Goal: Information Seeking & Learning: Learn about a topic

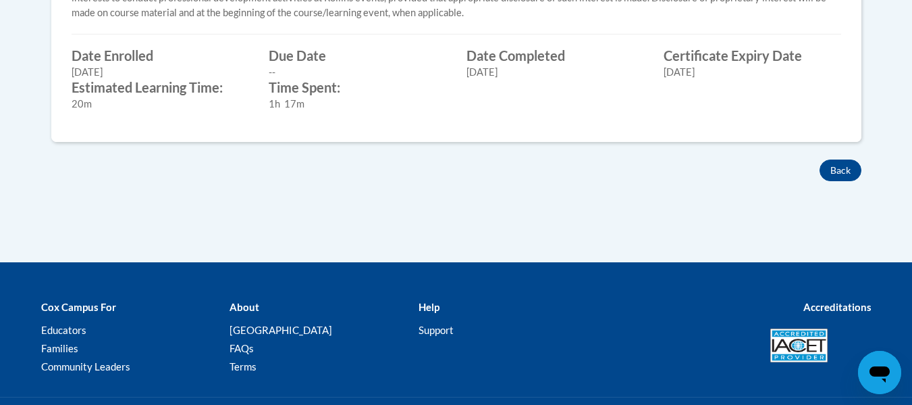
scroll to position [675, 0]
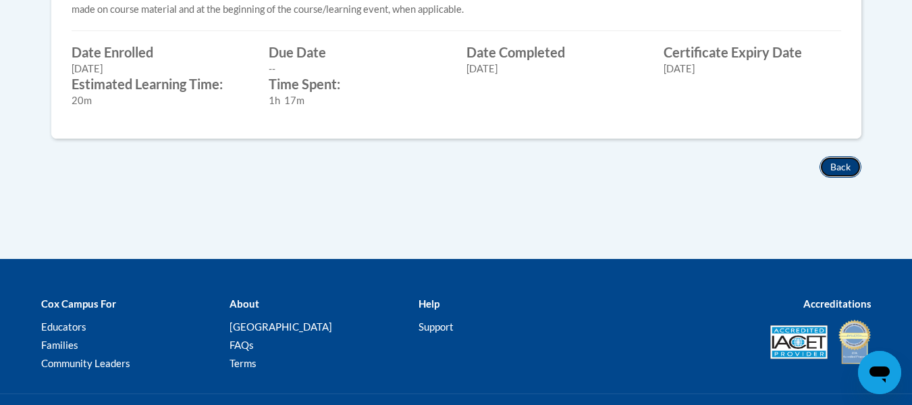
click at [850, 163] on button "Back" at bounding box center [841, 167] width 42 height 22
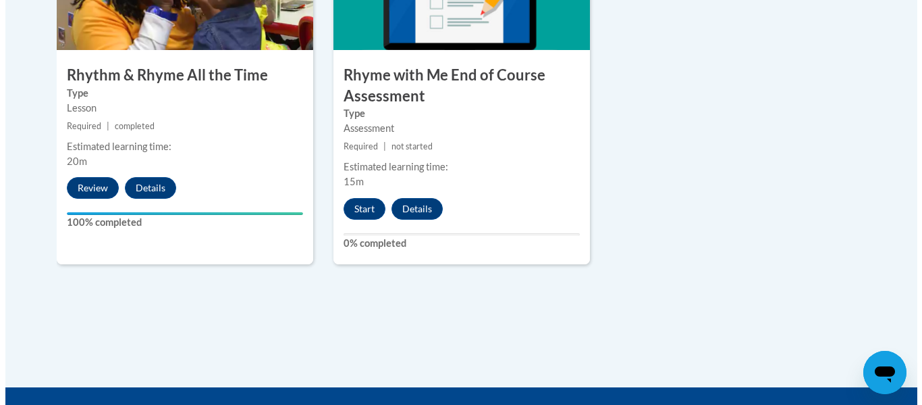
scroll to position [1283, 0]
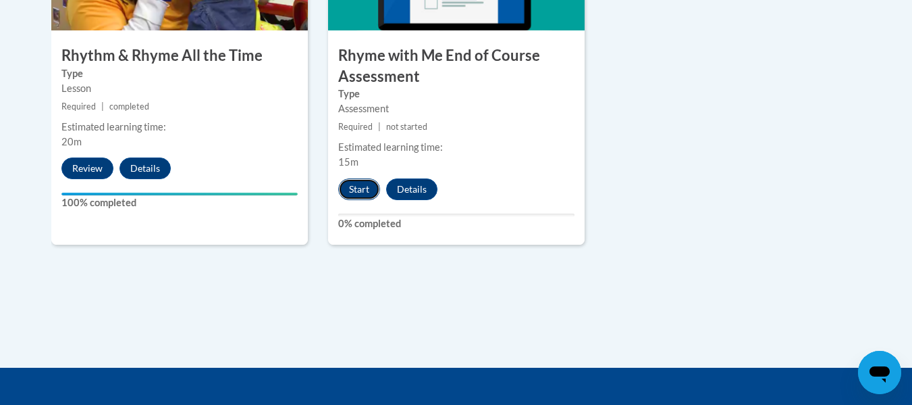
click at [356, 190] on button "Start" at bounding box center [359, 189] width 42 height 22
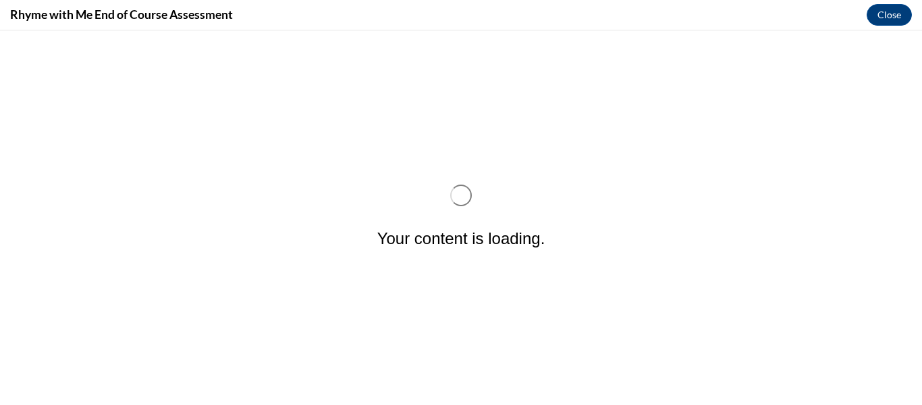
scroll to position [0, 0]
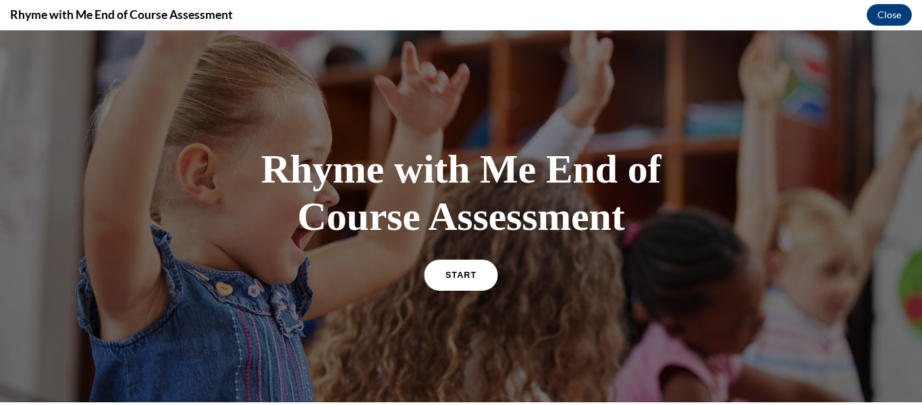
click at [457, 278] on span "START" at bounding box center [461, 274] width 31 height 10
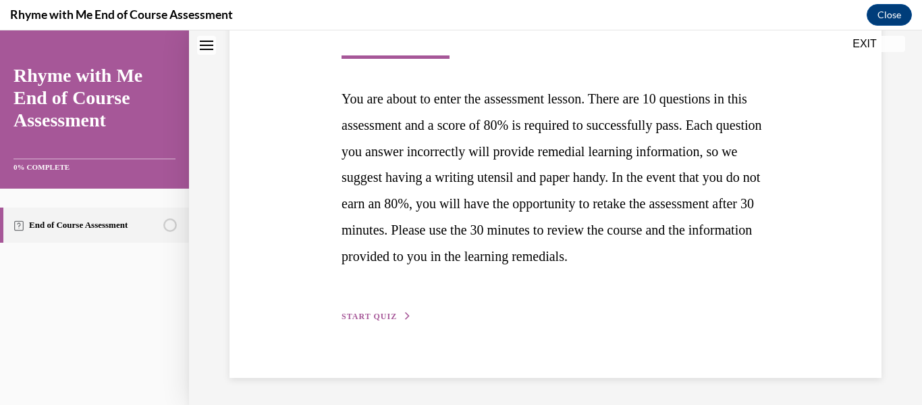
scroll to position [270, 0]
click at [375, 315] on span "START QUIZ" at bounding box center [369, 315] width 55 height 9
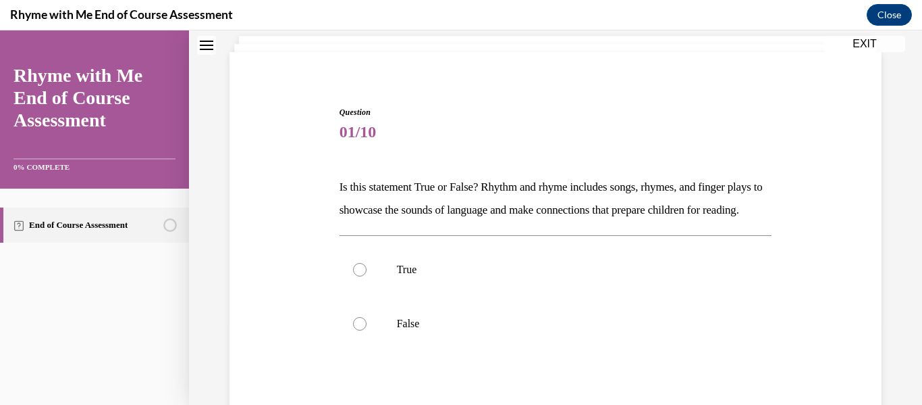
scroll to position [68, 0]
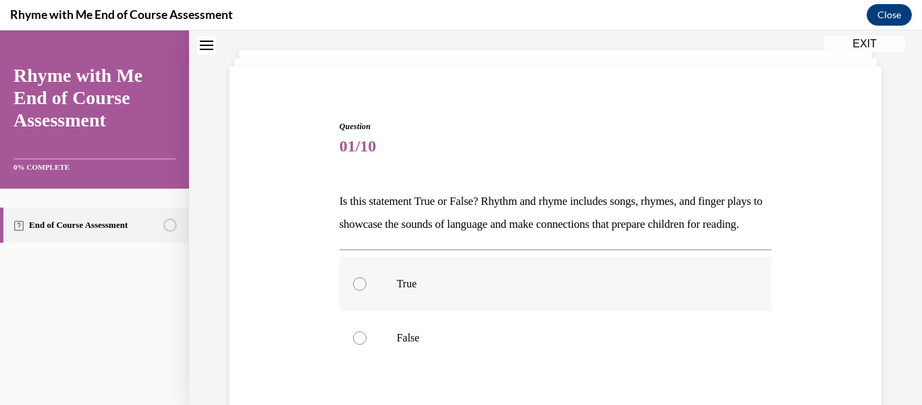
click at [365, 308] on label "True" at bounding box center [556, 284] width 433 height 54
click at [365, 290] on input "True" at bounding box center [360, 284] width 14 height 14
radio input "true"
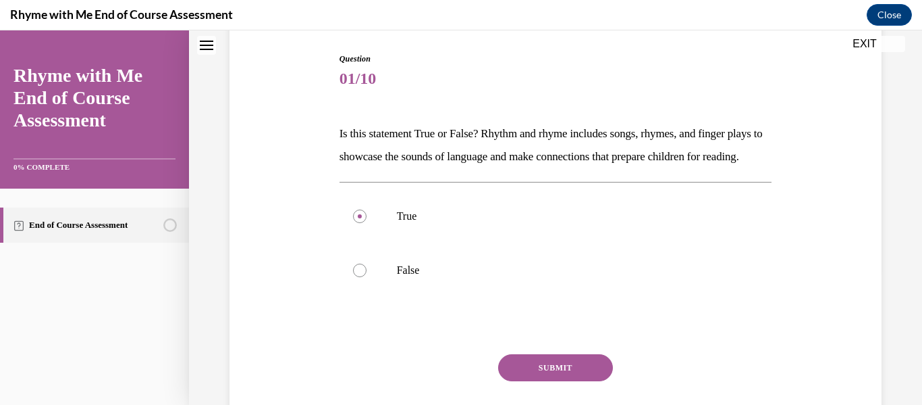
click at [543, 381] on button "SUBMIT" at bounding box center [555, 367] width 115 height 27
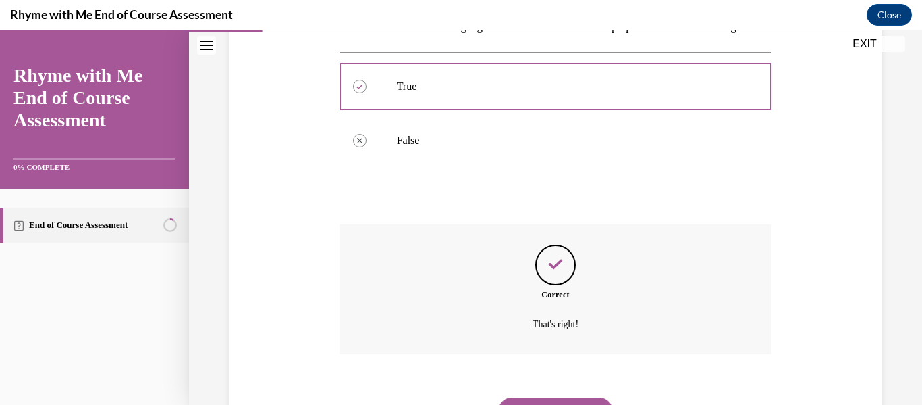
scroll to position [355, 0]
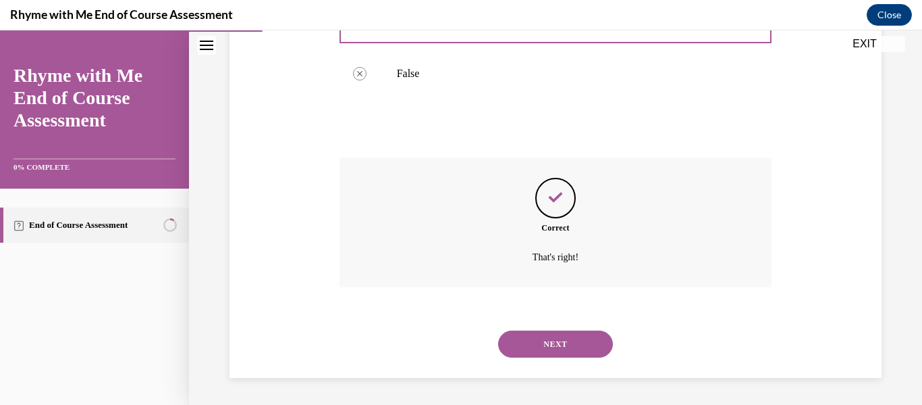
click at [533, 339] on button "NEXT" at bounding box center [555, 343] width 115 height 27
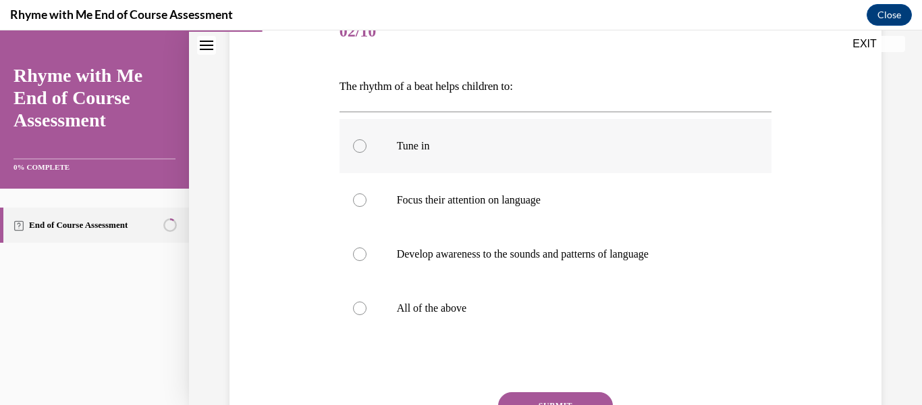
scroll to position [203, 0]
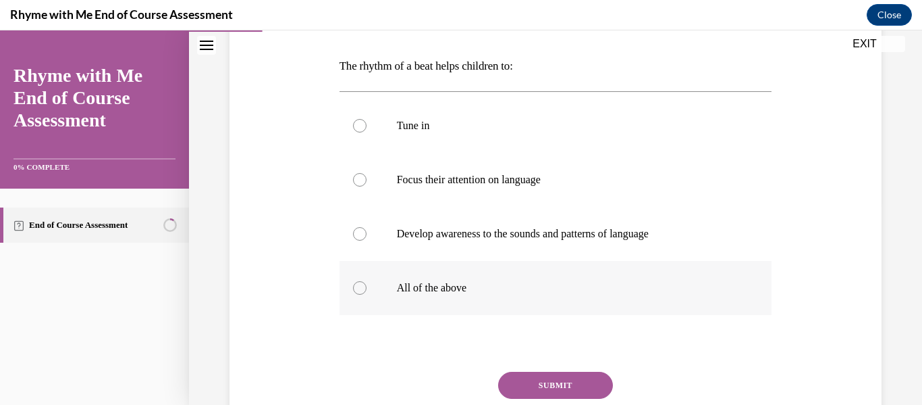
click at [443, 293] on p "All of the above" at bounding box center [568, 288] width 342 height 14
click at [367, 293] on input "All of the above" at bounding box center [360, 288] width 14 height 14
radio input "true"
click at [528, 382] on button "SUBMIT" at bounding box center [555, 384] width 115 height 27
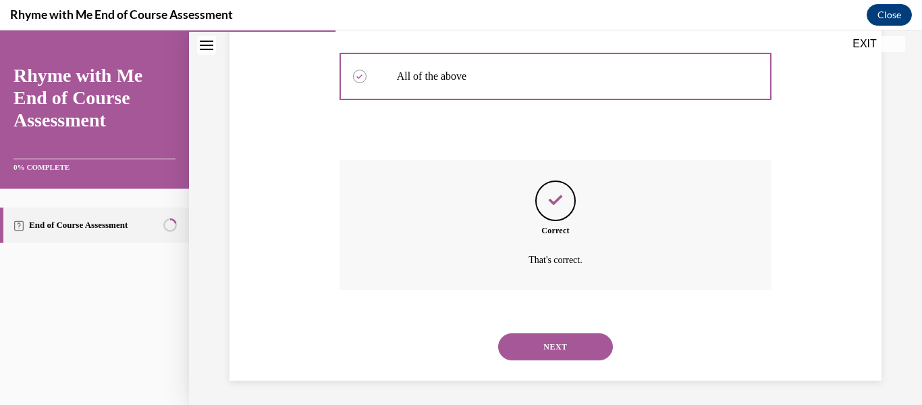
scroll to position [417, 0]
click at [529, 356] on button "NEXT" at bounding box center [555, 343] width 115 height 27
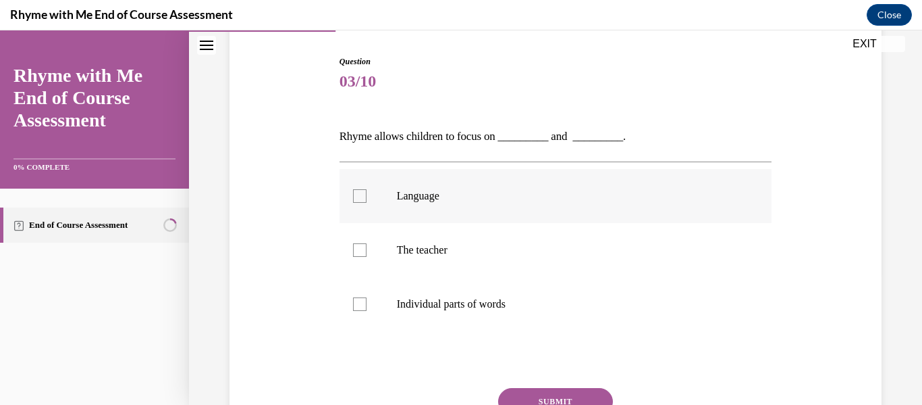
scroll to position [135, 0]
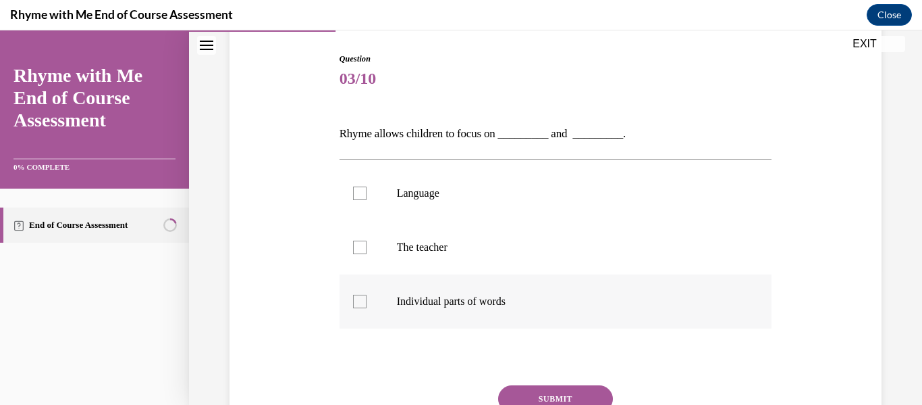
click at [461, 300] on p "Individual parts of words" at bounding box center [568, 301] width 342 height 14
click at [367, 300] on input "Individual parts of words" at bounding box center [360, 301] width 14 height 14
checkbox input "true"
click at [419, 192] on p "Language" at bounding box center [568, 193] width 342 height 14
click at [367, 192] on input "Language" at bounding box center [360, 193] width 14 height 14
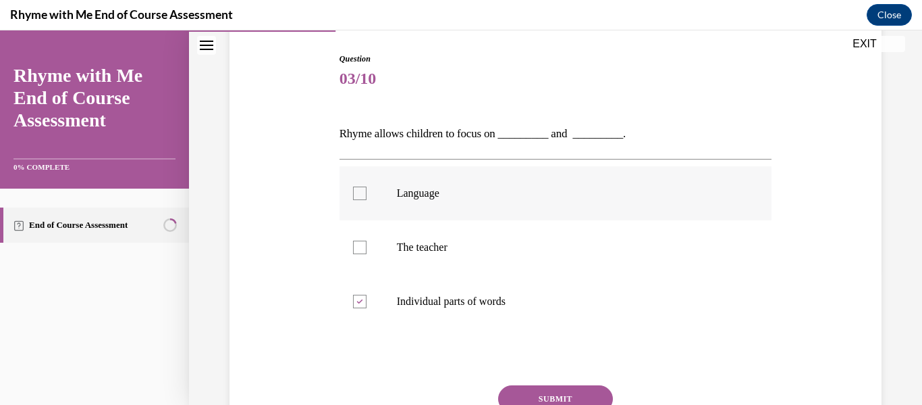
checkbox input "true"
click at [561, 400] on button "SUBMIT" at bounding box center [555, 398] width 115 height 27
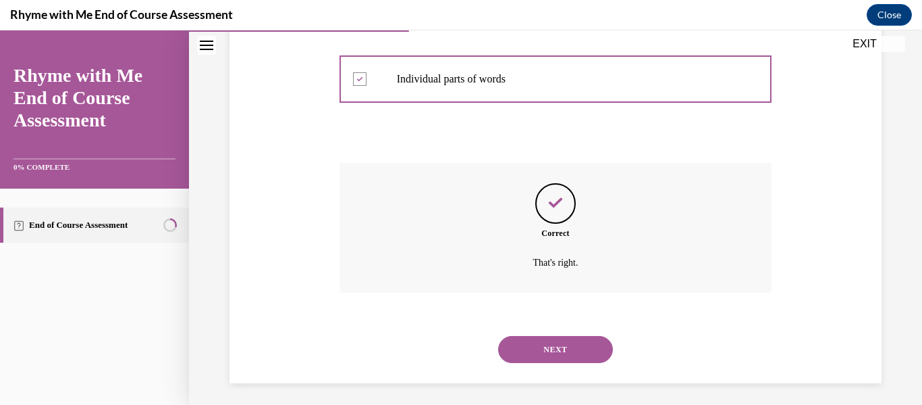
scroll to position [363, 0]
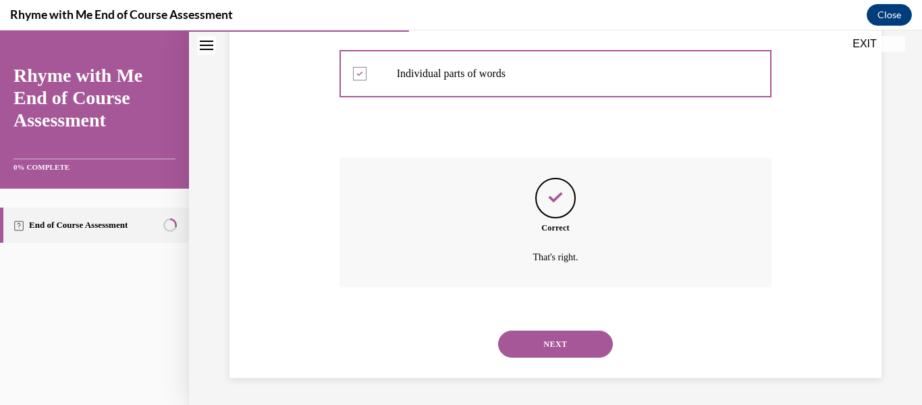
click at [519, 340] on button "NEXT" at bounding box center [555, 343] width 115 height 27
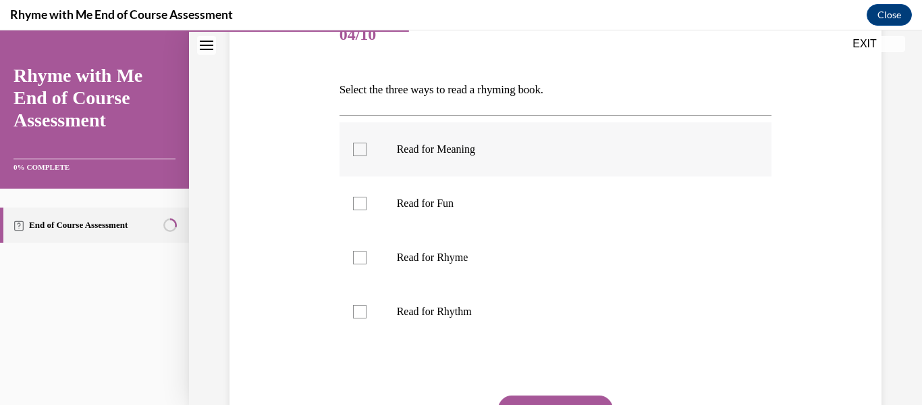
scroll to position [203, 0]
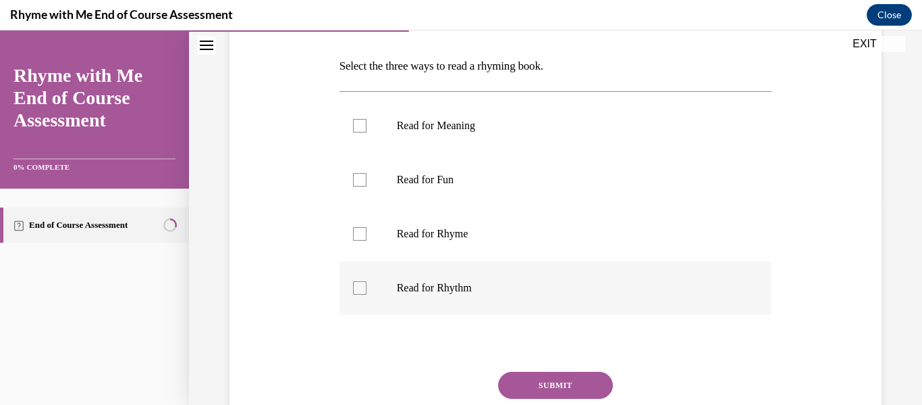
click at [365, 289] on div at bounding box center [360, 288] width 14 height 14
click at [365, 289] on input "Read for Rhythm" at bounding box center [360, 288] width 14 height 14
checkbox input "true"
click at [353, 232] on div at bounding box center [360, 234] width 14 height 14
click at [353, 232] on input "Read for Rhyme" at bounding box center [360, 234] width 14 height 14
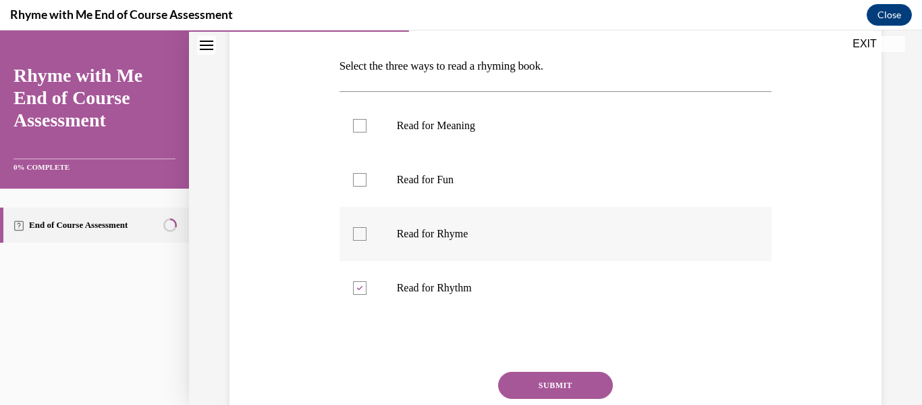
checkbox input "true"
click at [348, 122] on label "Read for Meaning" at bounding box center [556, 126] width 433 height 54
click at [353, 122] on input "Read for Meaning" at bounding box center [360, 126] width 14 height 14
checkbox input "true"
click at [531, 382] on button "SUBMIT" at bounding box center [555, 384] width 115 height 27
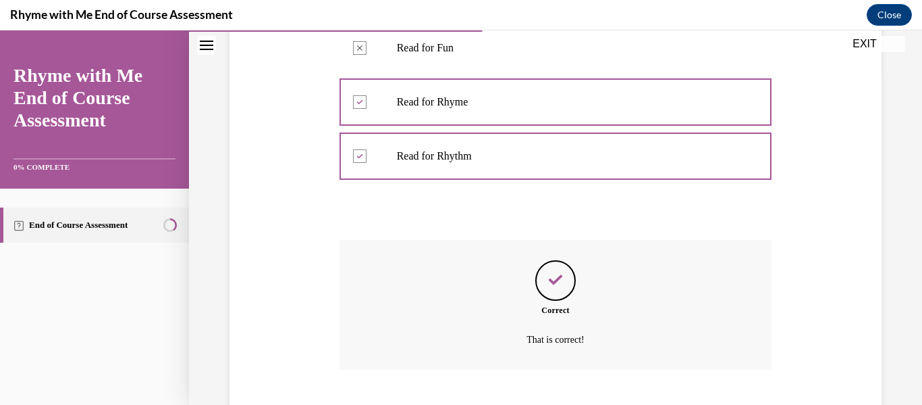
scroll to position [417, 0]
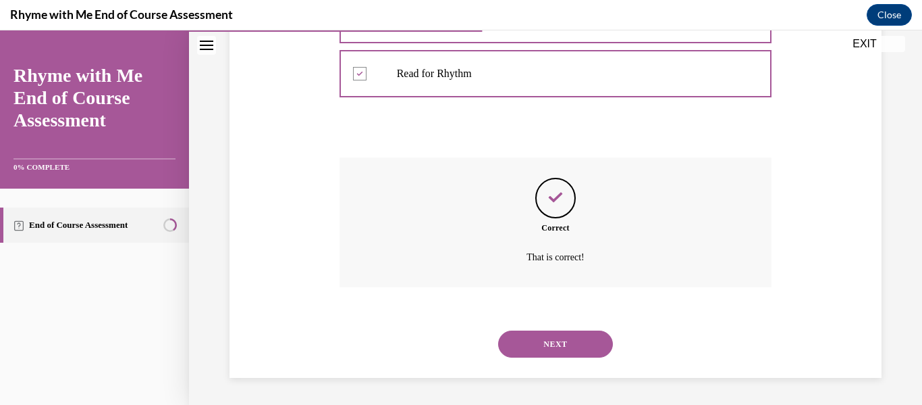
click at [547, 340] on button "NEXT" at bounding box center [555, 343] width 115 height 27
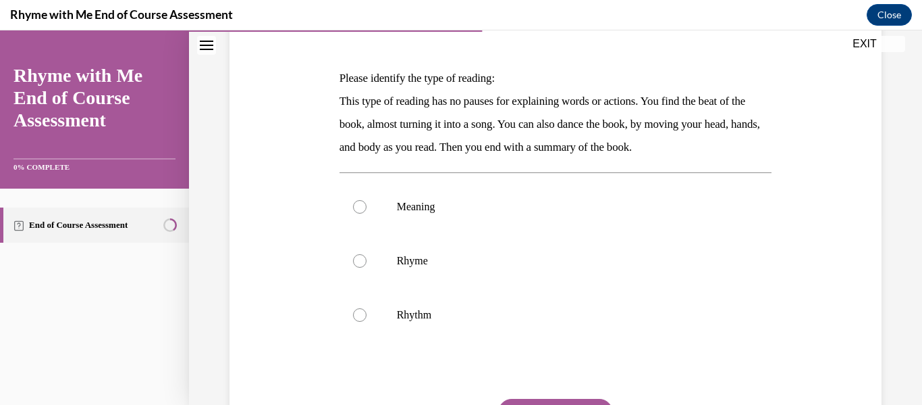
scroll to position [203, 0]
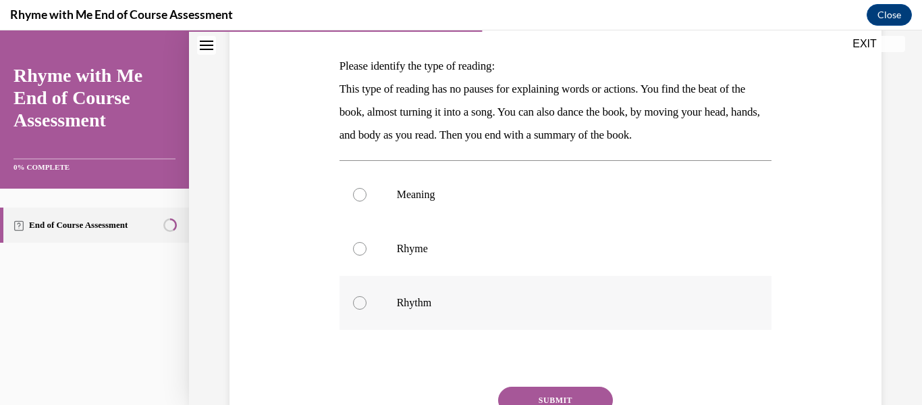
click at [361, 298] on div at bounding box center [360, 303] width 14 height 14
click at [361, 298] on input "Rhythm" at bounding box center [360, 303] width 14 height 14
radio input "true"
click at [552, 392] on button "SUBMIT" at bounding box center [555, 399] width 115 height 27
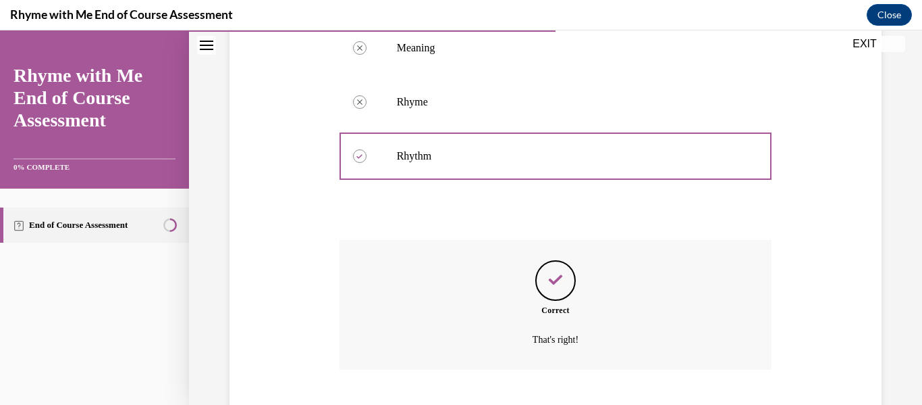
scroll to position [432, 0]
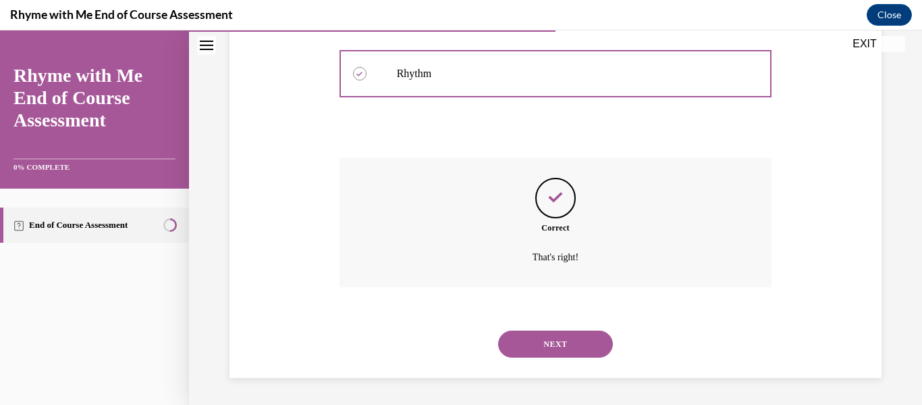
click at [576, 344] on button "NEXT" at bounding box center [555, 343] width 115 height 27
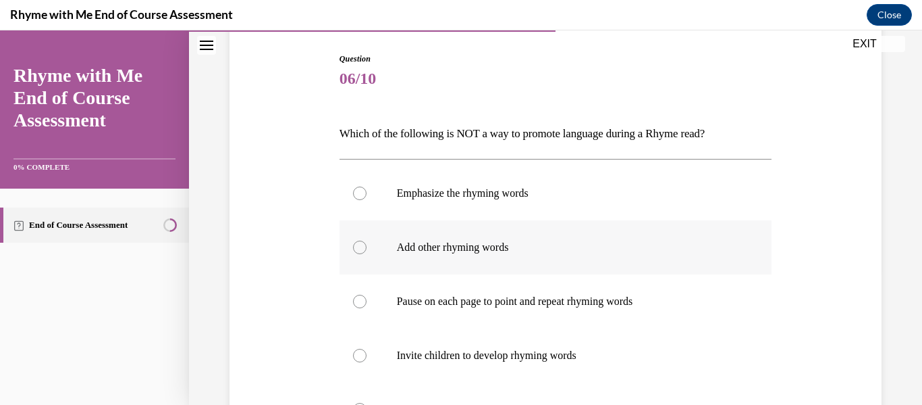
scroll to position [203, 0]
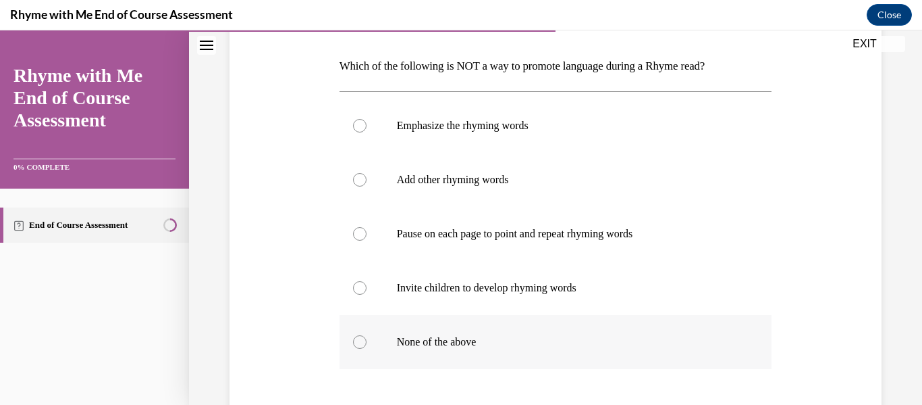
click at [494, 351] on label "None of the above" at bounding box center [556, 342] width 433 height 54
click at [367, 348] on input "None of the above" at bounding box center [360, 342] width 14 height 14
radio input "true"
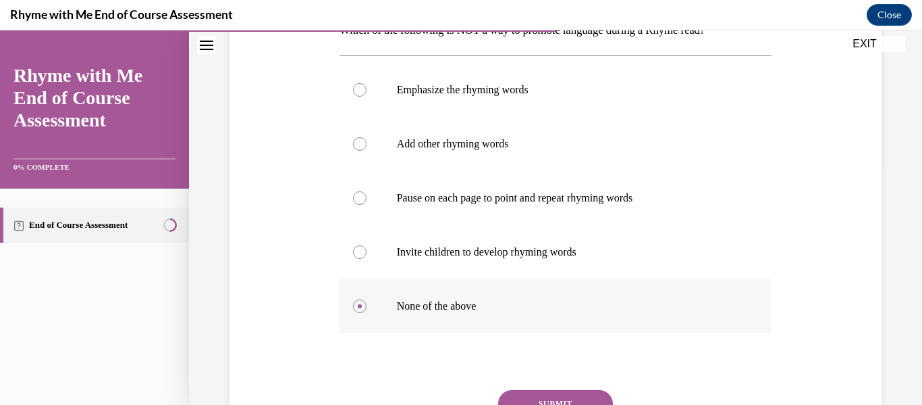
scroll to position [270, 0]
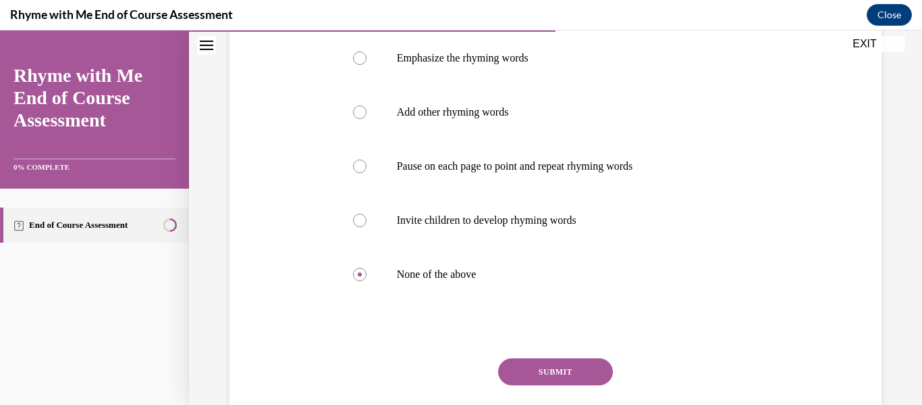
click at [516, 363] on button "SUBMIT" at bounding box center [555, 371] width 115 height 27
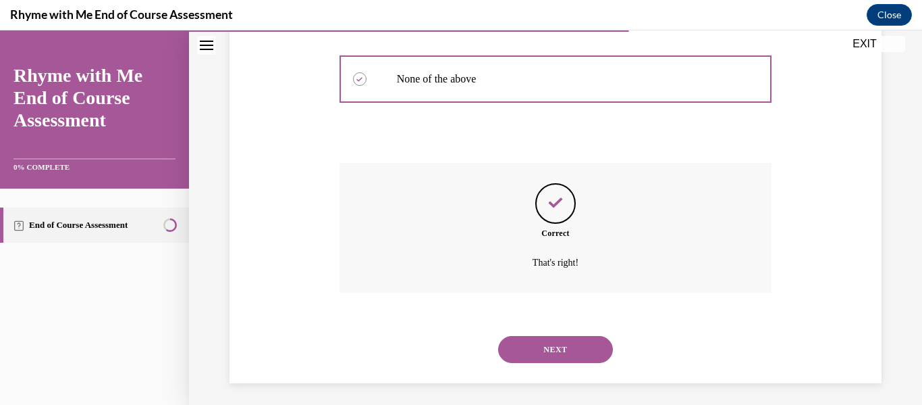
scroll to position [471, 0]
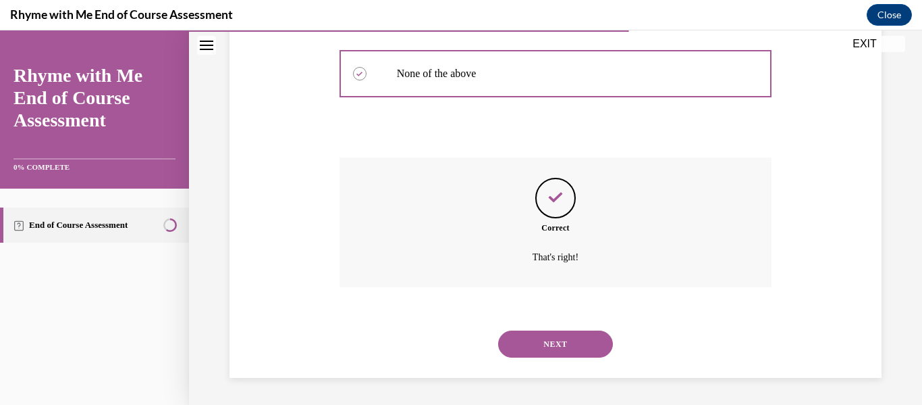
click at [515, 342] on button "NEXT" at bounding box center [555, 343] width 115 height 27
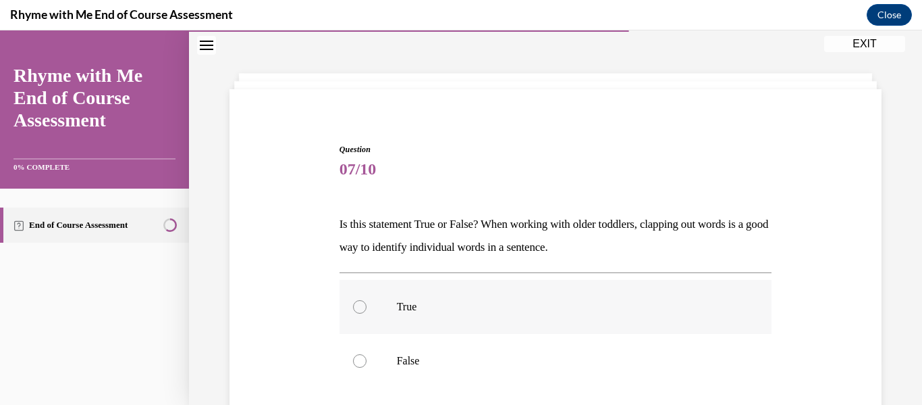
scroll to position [68, 0]
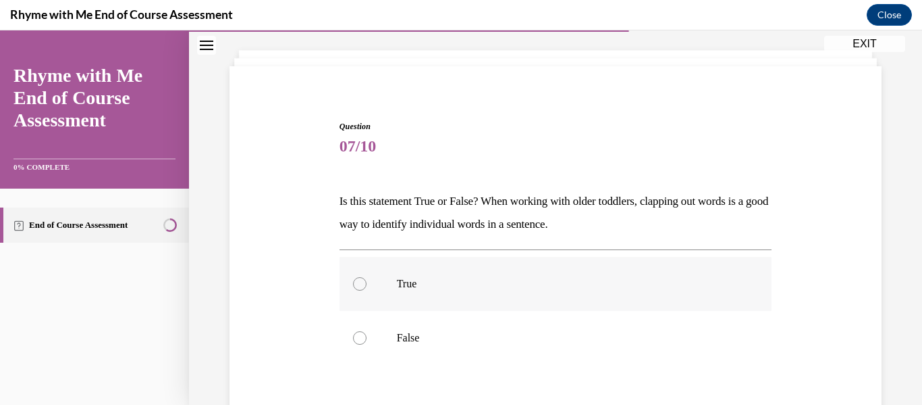
click at [409, 280] on p "True" at bounding box center [568, 284] width 342 height 14
click at [367, 280] on input "True" at bounding box center [360, 284] width 14 height 14
radio input "true"
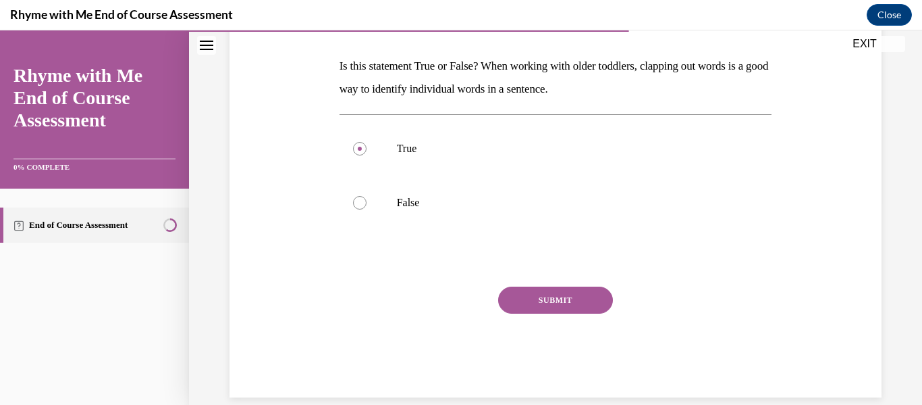
click at [524, 295] on button "SUBMIT" at bounding box center [555, 299] width 115 height 27
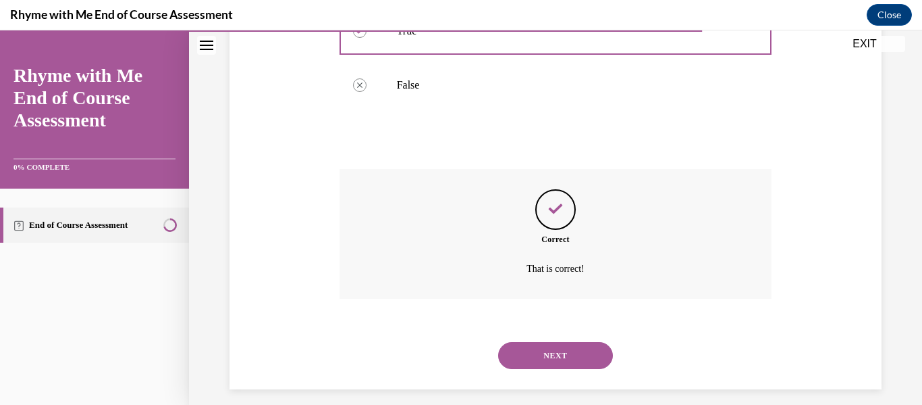
scroll to position [332, 0]
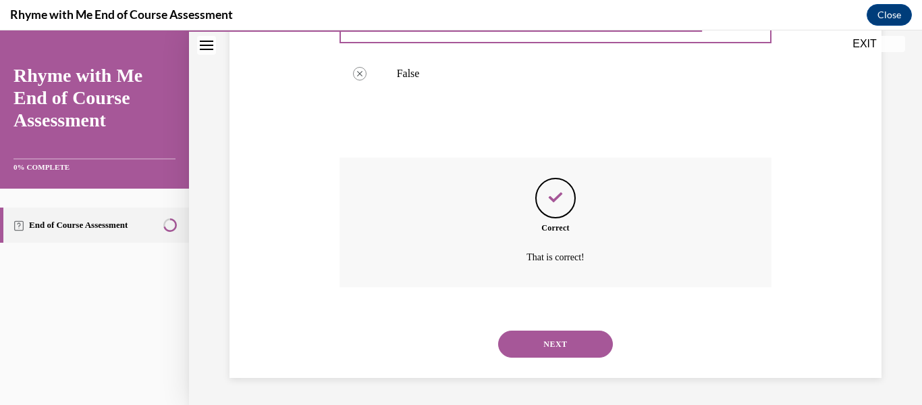
click at [529, 345] on button "NEXT" at bounding box center [555, 343] width 115 height 27
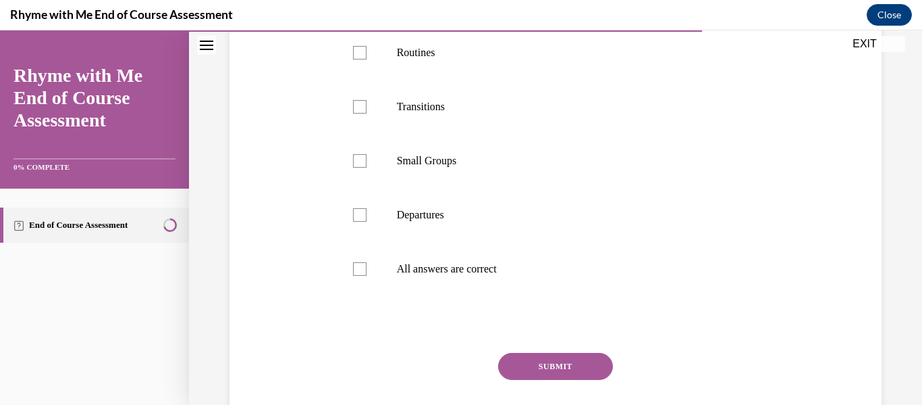
scroll to position [405, 0]
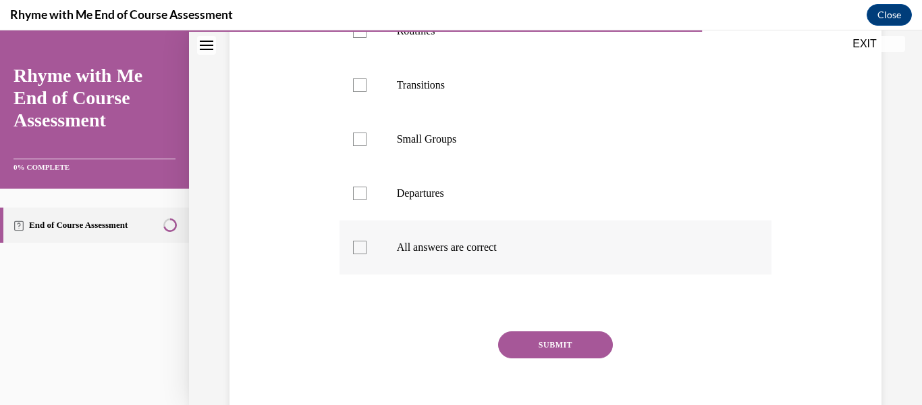
click at [487, 254] on p "All answers are correct" at bounding box center [568, 247] width 342 height 14
click at [367, 254] on input "All answers are correct" at bounding box center [360, 247] width 14 height 14
checkbox input "true"
click at [531, 358] on button "SUBMIT" at bounding box center [555, 344] width 115 height 27
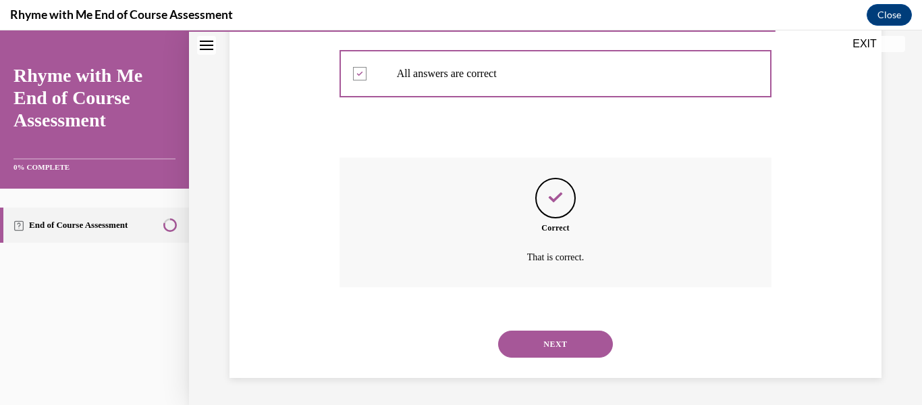
scroll to position [602, 0]
click at [540, 344] on button "NEXT" at bounding box center [555, 343] width 115 height 27
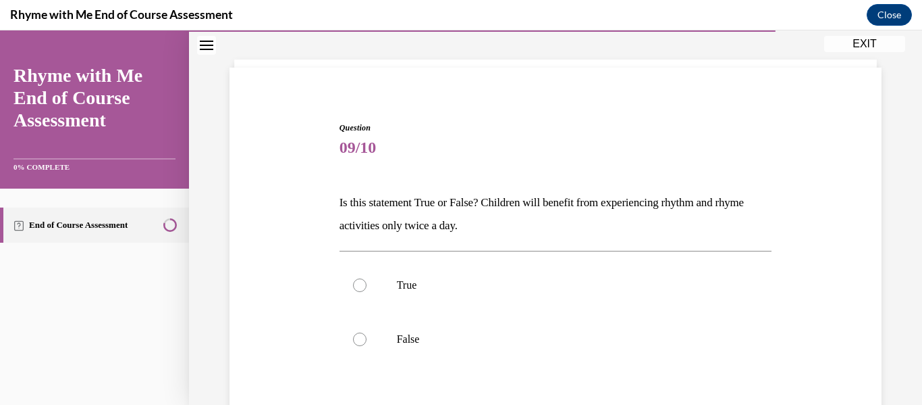
scroll to position [135, 0]
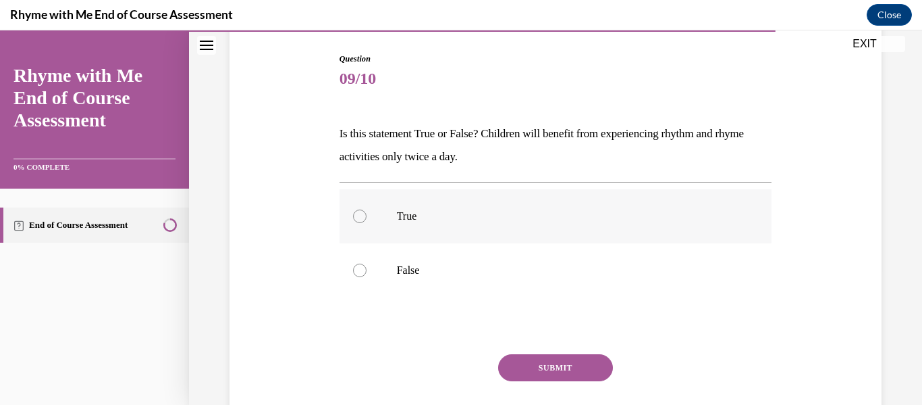
click at [442, 223] on label "True" at bounding box center [556, 216] width 433 height 54
click at [367, 223] on input "True" at bounding box center [360, 216] width 14 height 14
radio input "true"
click at [517, 367] on button "SUBMIT" at bounding box center [555, 367] width 115 height 27
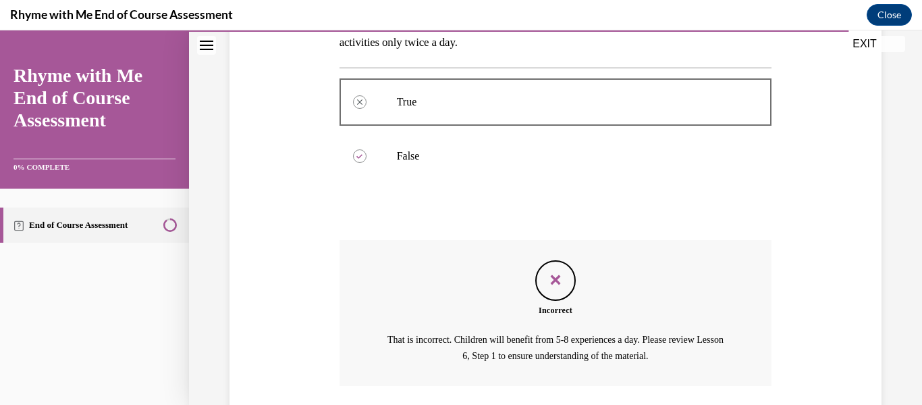
scroll to position [348, 0]
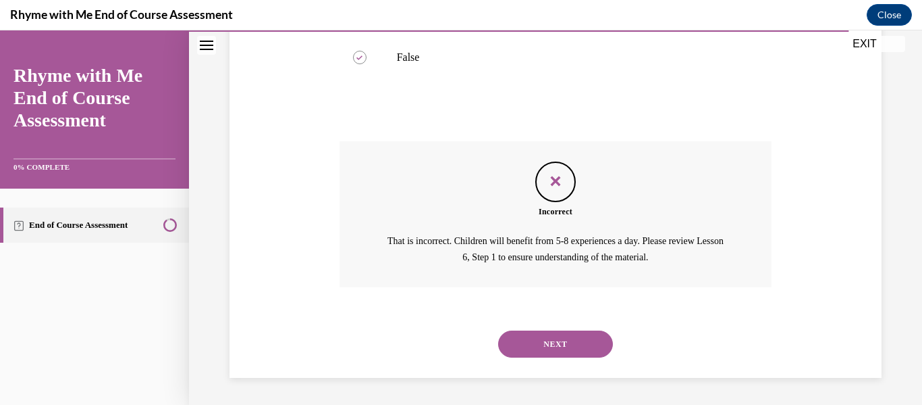
click at [516, 348] on button "NEXT" at bounding box center [555, 343] width 115 height 27
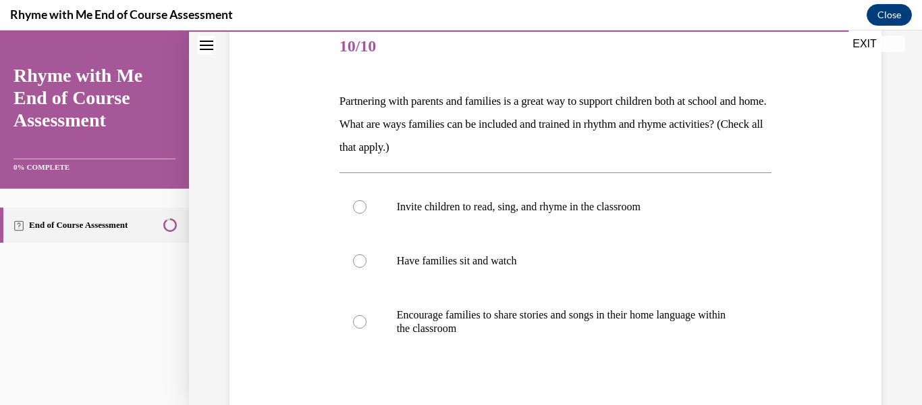
scroll to position [203, 0]
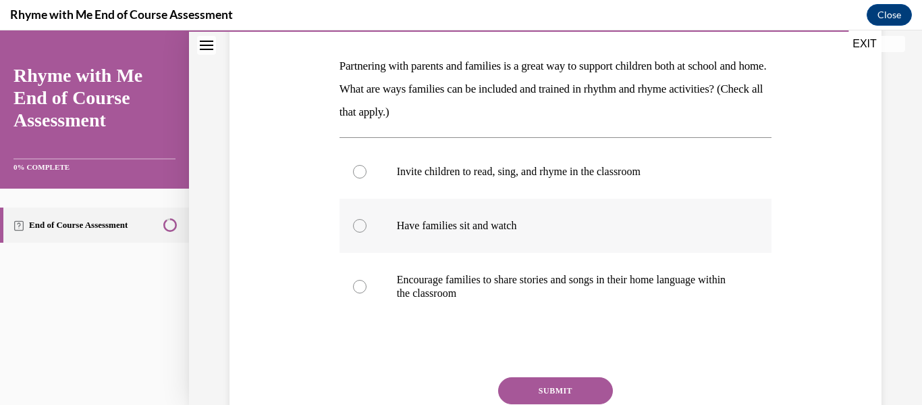
click at [357, 224] on div at bounding box center [360, 226] width 14 height 14
click at [357, 224] on input "Have families sit and watch" at bounding box center [360, 226] width 14 height 14
radio input "true"
click at [355, 290] on div at bounding box center [360, 287] width 14 height 14
click at [355, 290] on input "Encourage families to share stories and songs in their home language within the…" at bounding box center [360, 287] width 14 height 14
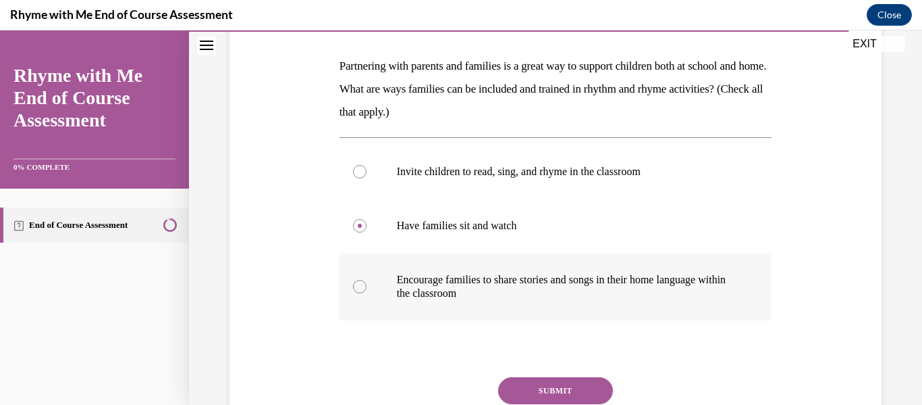
radio input "true"
click at [547, 390] on button "SUBMIT" at bounding box center [555, 390] width 115 height 27
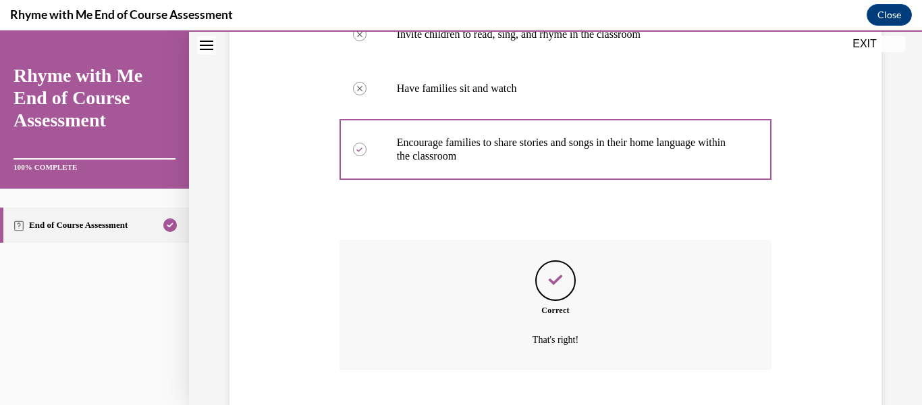
scroll to position [422, 0]
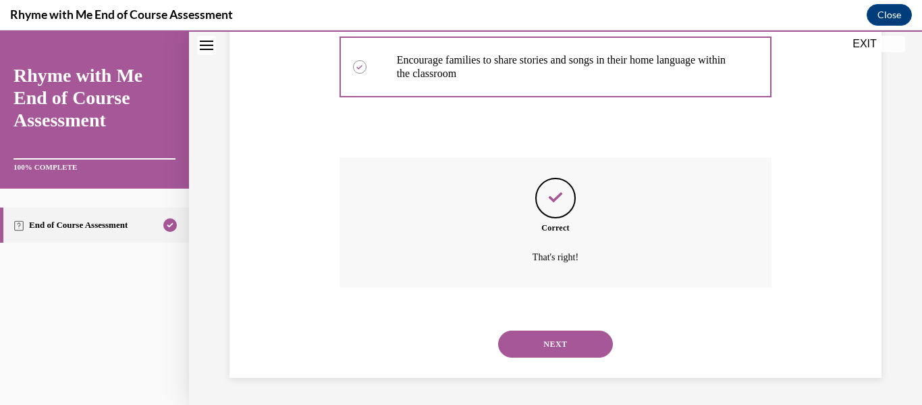
click at [552, 335] on button "NEXT" at bounding box center [555, 343] width 115 height 27
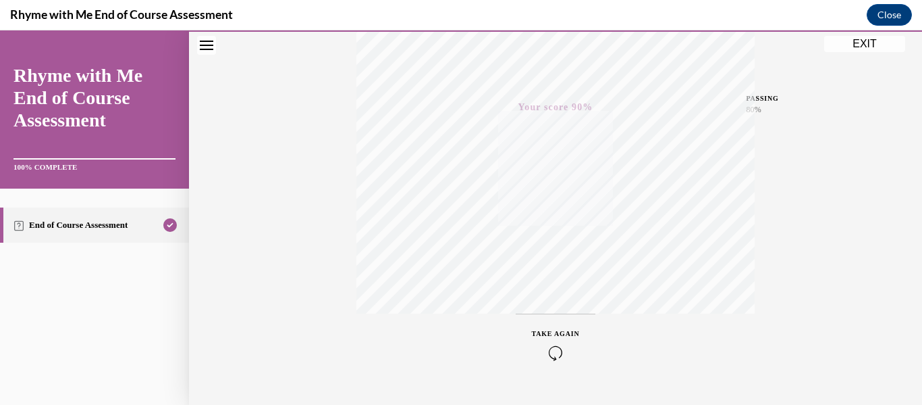
scroll to position [318, 0]
click at [547, 319] on icon "button" at bounding box center [556, 322] width 48 height 15
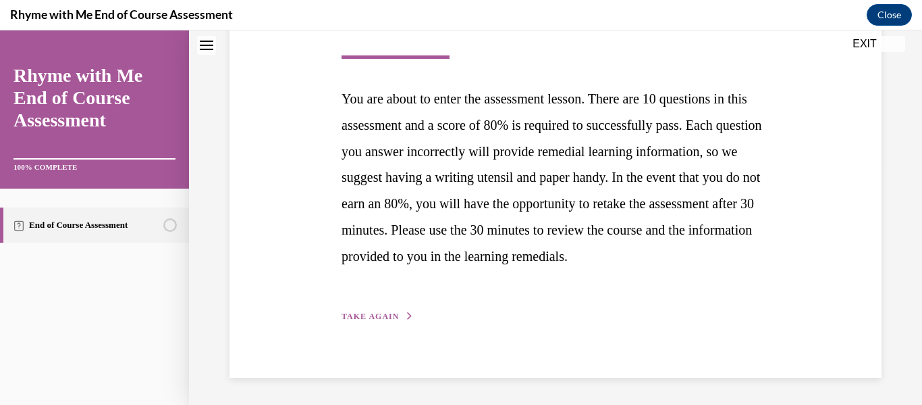
scroll to position [270, 0]
click at [384, 319] on span "TAKE AGAIN" at bounding box center [370, 315] width 57 height 9
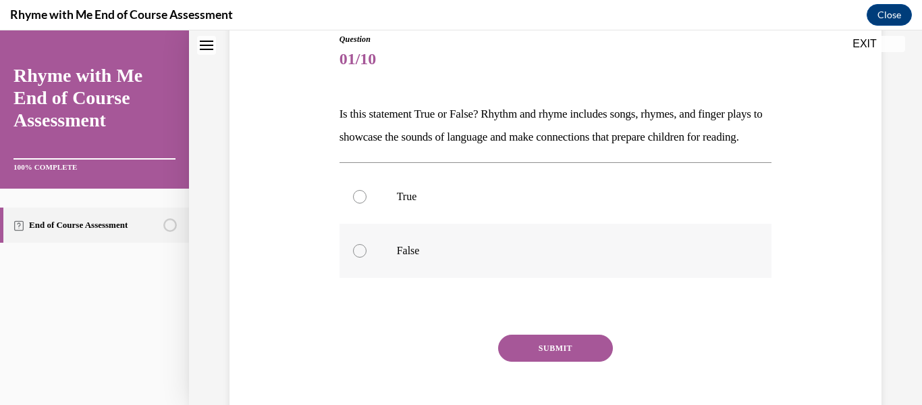
scroll to position [203, 0]
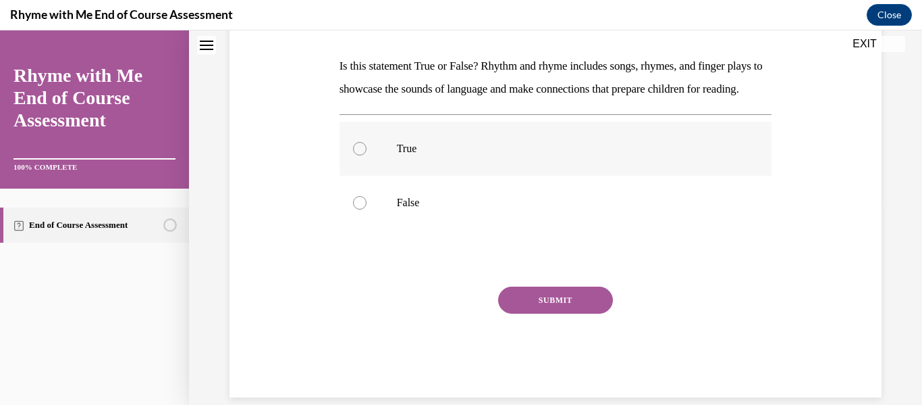
drag, startPoint x: 356, startPoint y: 169, endPoint x: 397, endPoint y: 179, distance: 42.4
click at [359, 155] on div at bounding box center [360, 149] width 14 height 14
click at [359, 155] on input "True" at bounding box center [360, 149] width 14 height 14
radio input "true"
click at [538, 313] on button "SUBMIT" at bounding box center [555, 299] width 115 height 27
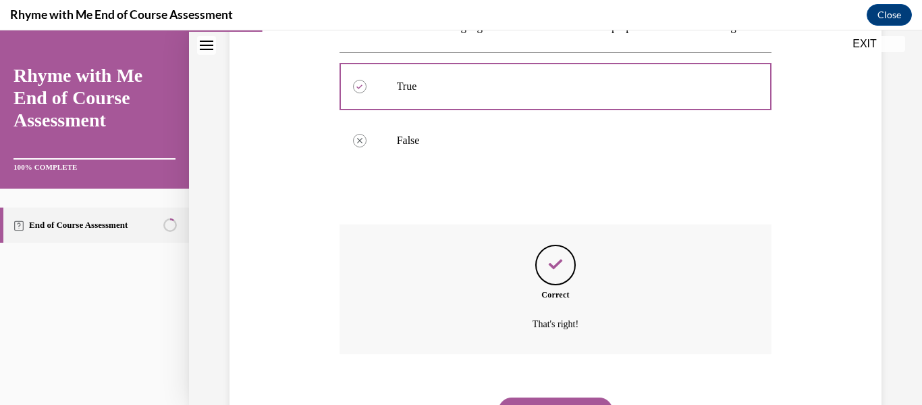
scroll to position [355, 0]
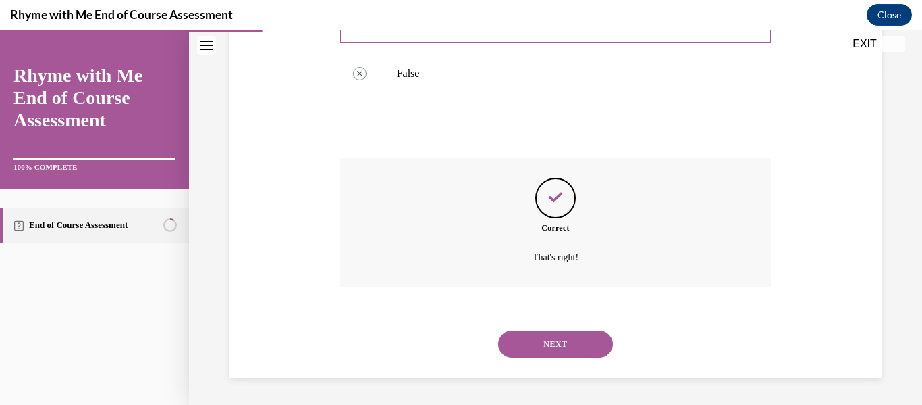
click at [544, 336] on button "NEXT" at bounding box center [555, 343] width 115 height 27
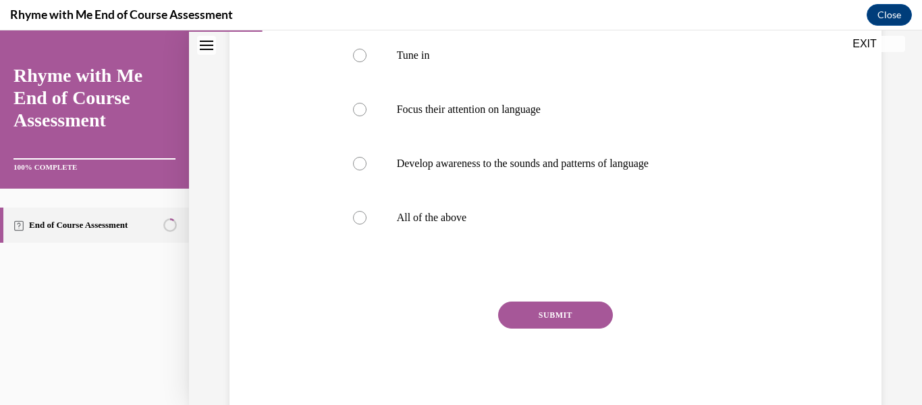
scroll to position [307, 0]
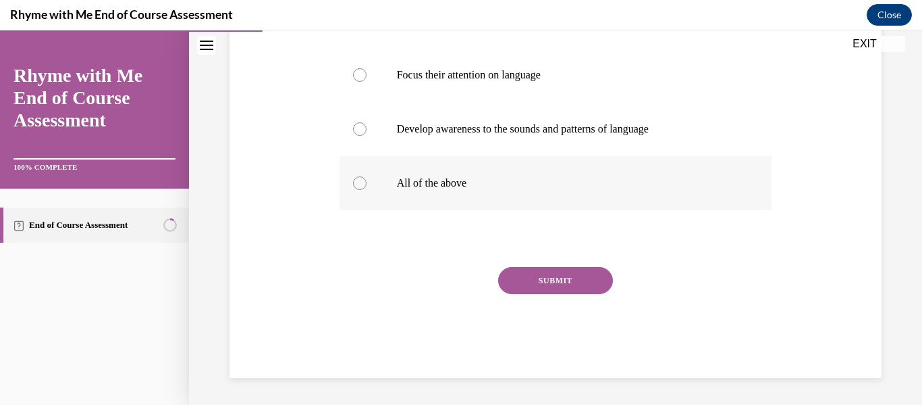
drag, startPoint x: 400, startPoint y: 188, endPoint x: 417, endPoint y: 192, distance: 16.9
click at [403, 188] on p "All of the above" at bounding box center [568, 183] width 342 height 14
click at [367, 188] on input "All of the above" at bounding box center [360, 183] width 14 height 14
radio input "true"
click at [539, 280] on button "SUBMIT" at bounding box center [555, 280] width 115 height 27
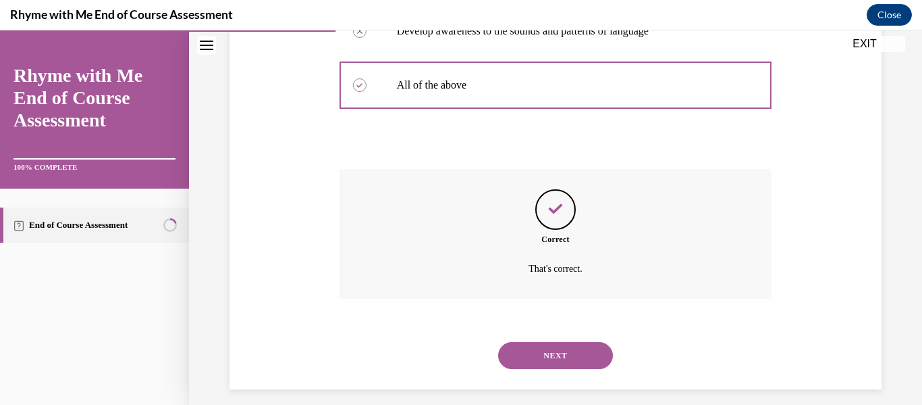
scroll to position [417, 0]
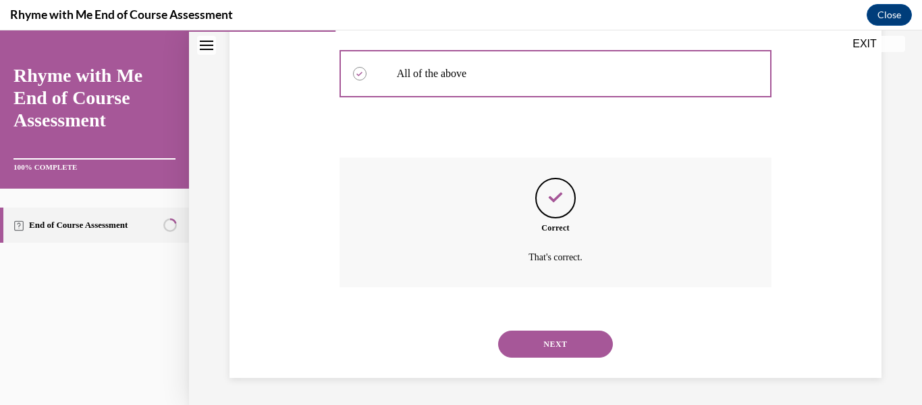
click at [569, 340] on button "NEXT" at bounding box center [555, 343] width 115 height 27
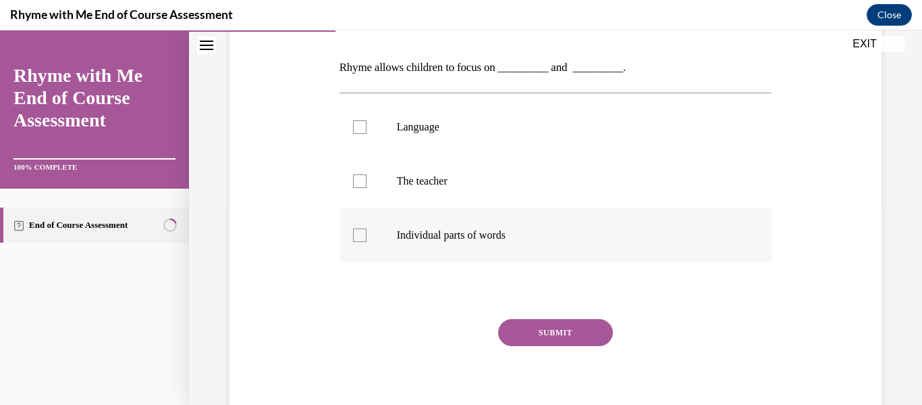
scroll to position [203, 0]
drag, startPoint x: 359, startPoint y: 234, endPoint x: 346, endPoint y: 174, distance: 62.0
click at [358, 232] on div at bounding box center [360, 234] width 14 height 14
click at [358, 232] on input "Individual parts of words" at bounding box center [360, 234] width 14 height 14
checkbox input "true"
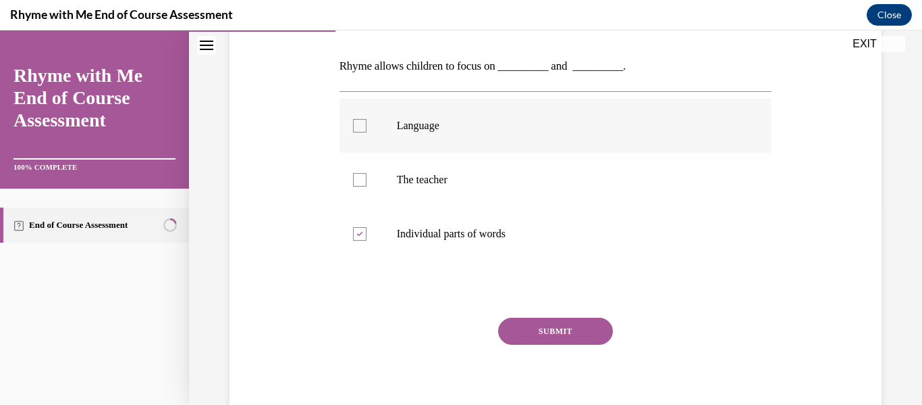
click at [354, 128] on div at bounding box center [360, 126] width 14 height 14
click at [354, 128] on input "Language" at bounding box center [360, 126] width 14 height 14
checkbox input "true"
click at [521, 323] on button "SUBMIT" at bounding box center [555, 330] width 115 height 27
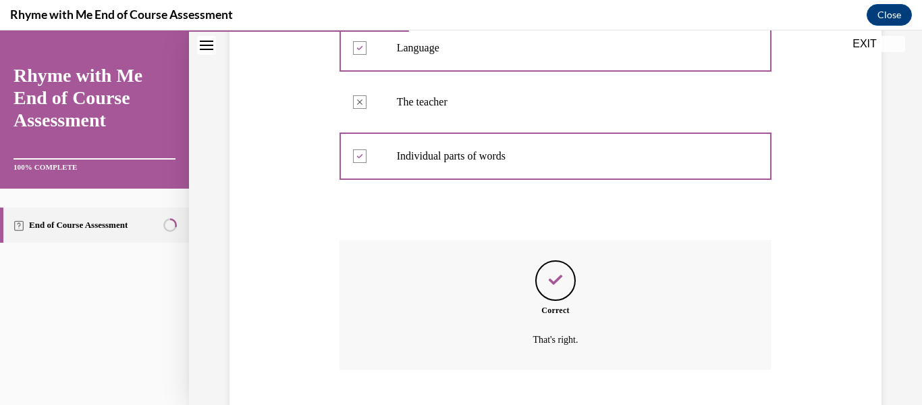
scroll to position [363, 0]
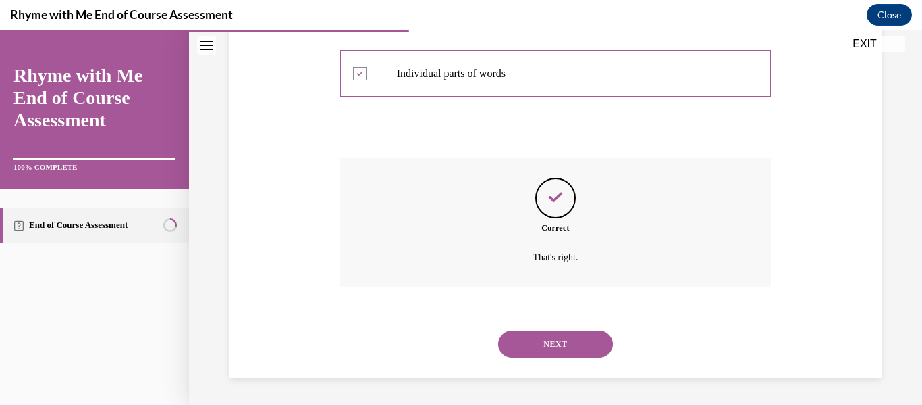
click at [542, 348] on button "NEXT" at bounding box center [555, 343] width 115 height 27
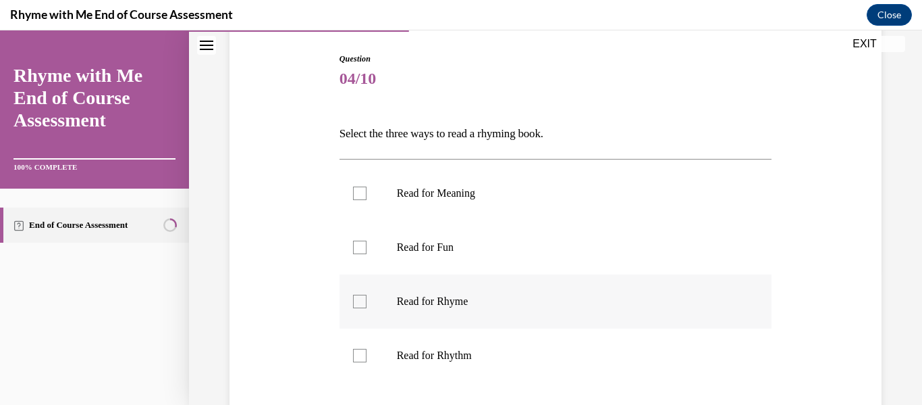
scroll to position [203, 0]
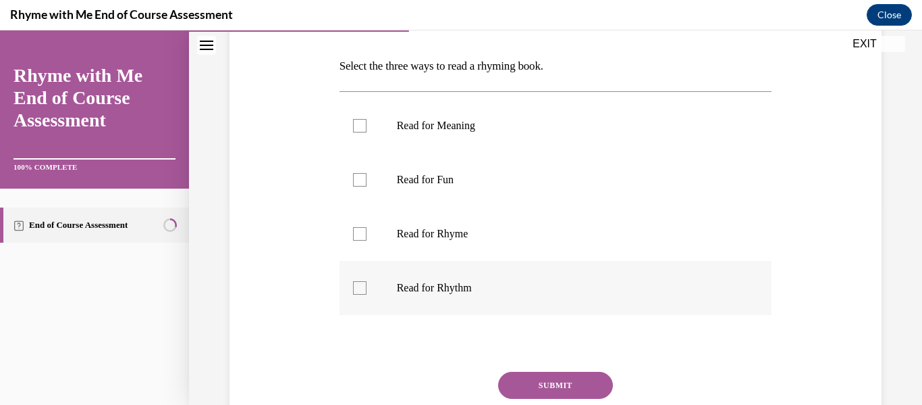
click at [361, 284] on div at bounding box center [360, 288] width 14 height 14
click at [361, 284] on input "Read for Rhythm" at bounding box center [360, 288] width 14 height 14
checkbox input "true"
click at [353, 234] on div at bounding box center [360, 234] width 14 height 14
click at [353, 234] on input "Read for Rhyme" at bounding box center [360, 234] width 14 height 14
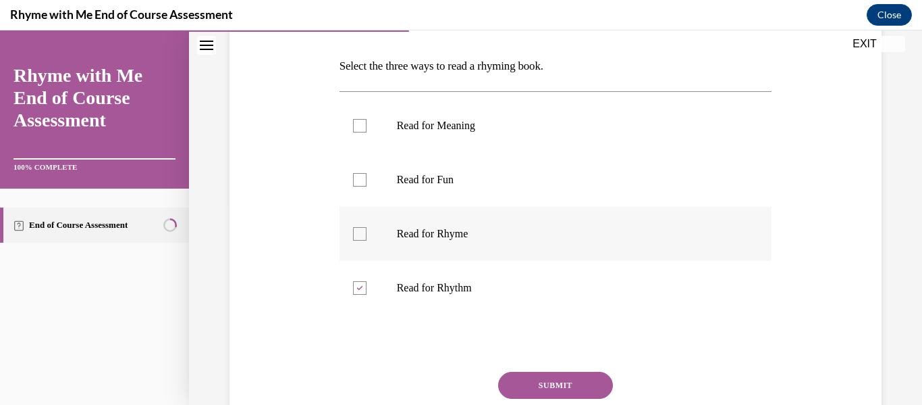
checkbox input "true"
click at [361, 122] on div at bounding box center [360, 126] width 14 height 14
click at [361, 122] on input "Read for Meaning" at bounding box center [360, 126] width 14 height 14
checkbox input "true"
click at [540, 379] on button "SUBMIT" at bounding box center [555, 384] width 115 height 27
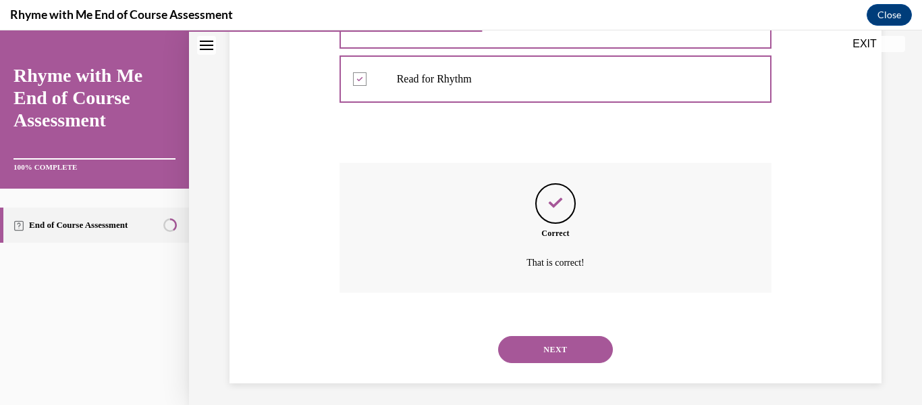
scroll to position [417, 0]
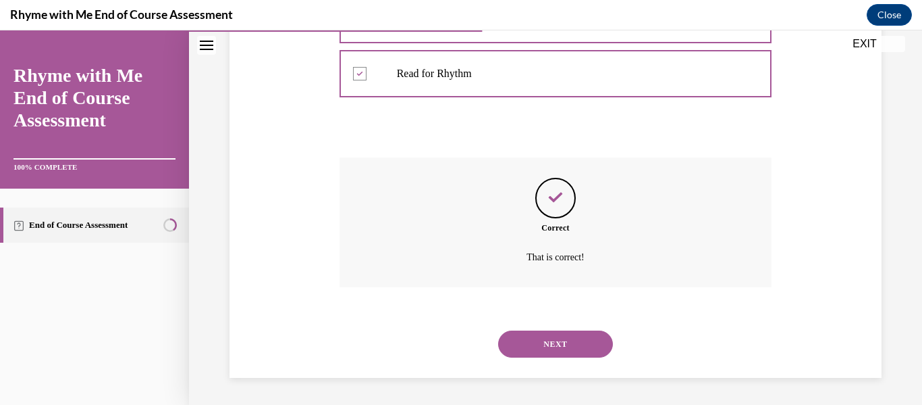
click at [542, 341] on button "NEXT" at bounding box center [555, 343] width 115 height 27
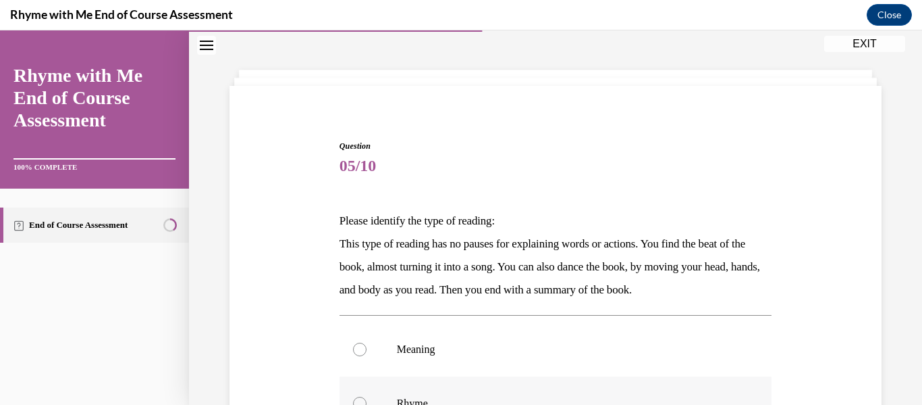
scroll to position [203, 0]
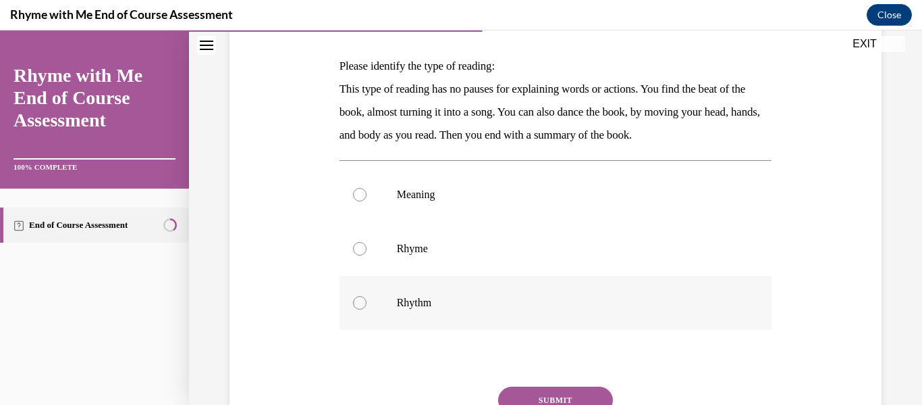
click at [413, 303] on p "Rhythm" at bounding box center [568, 303] width 342 height 14
click at [367, 303] on input "Rhythm" at bounding box center [360, 303] width 14 height 14
radio input "true"
click at [526, 390] on button "SUBMIT" at bounding box center [555, 399] width 115 height 27
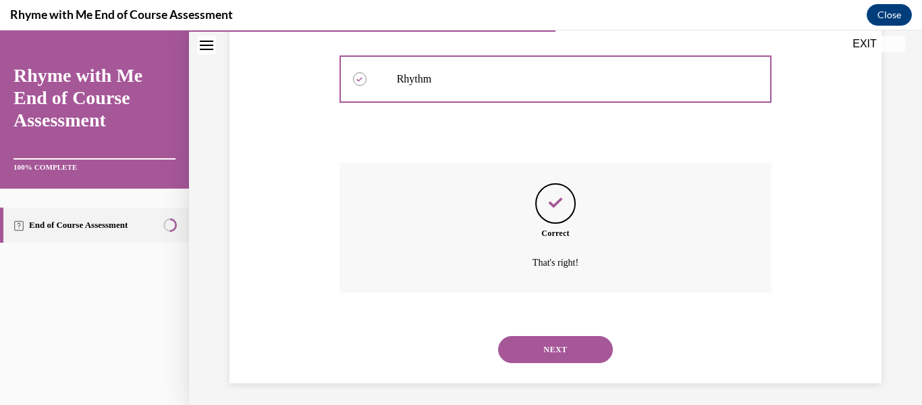
scroll to position [432, 0]
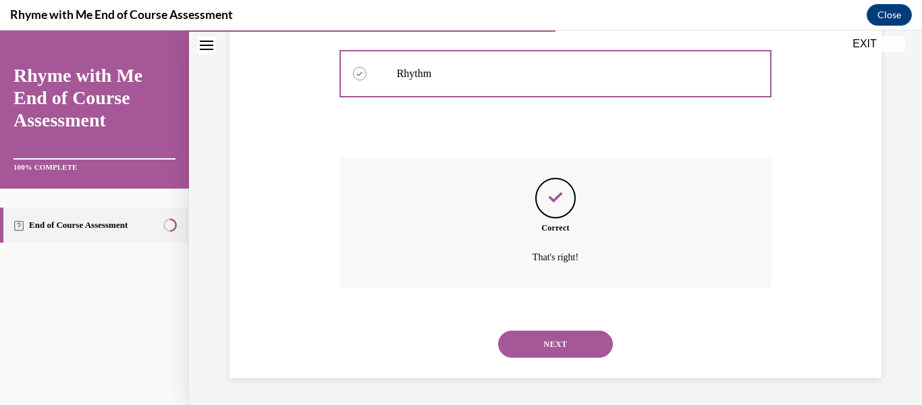
click at [538, 352] on button "NEXT" at bounding box center [555, 343] width 115 height 27
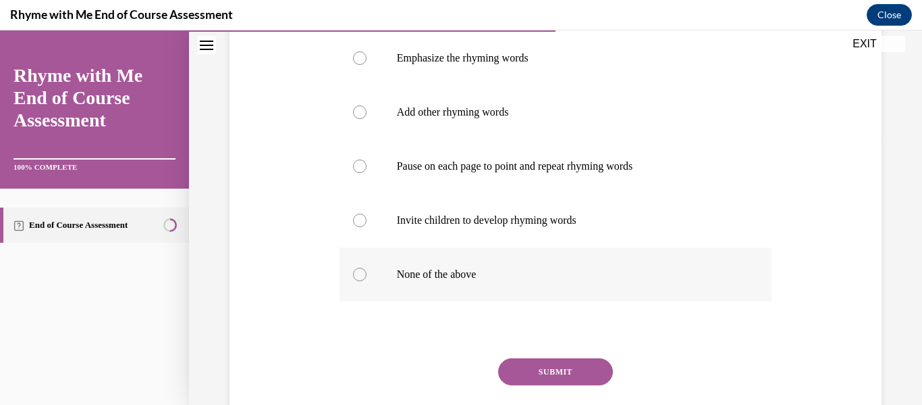
scroll to position [203, 0]
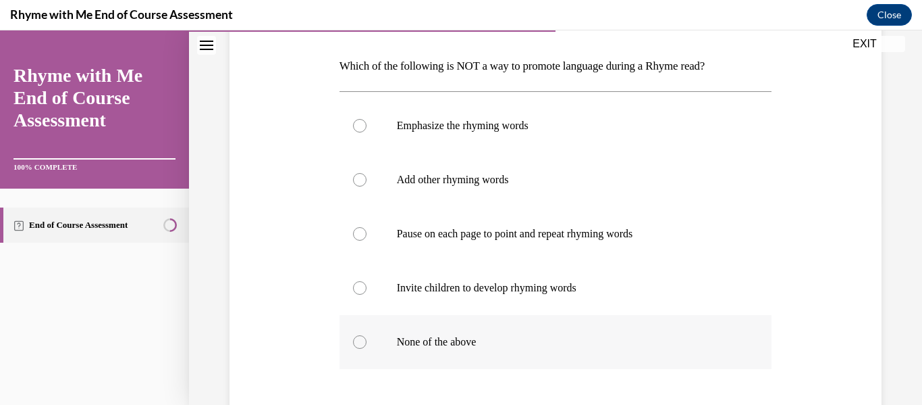
click at [460, 343] on p "None of the above" at bounding box center [568, 342] width 342 height 14
click at [367, 343] on input "None of the above" at bounding box center [360, 342] width 14 height 14
radio input "true"
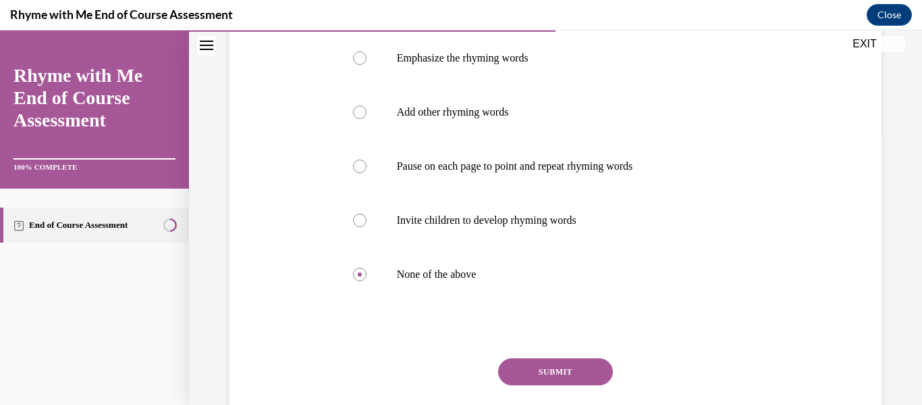
click at [544, 370] on button "SUBMIT" at bounding box center [555, 371] width 115 height 27
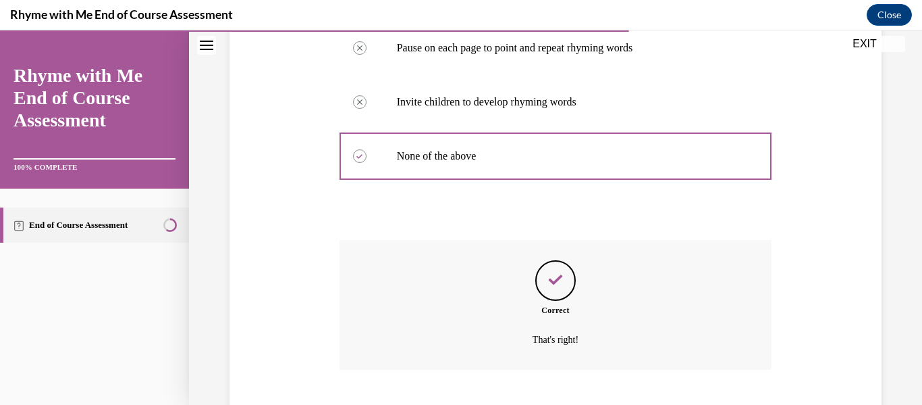
scroll to position [471, 0]
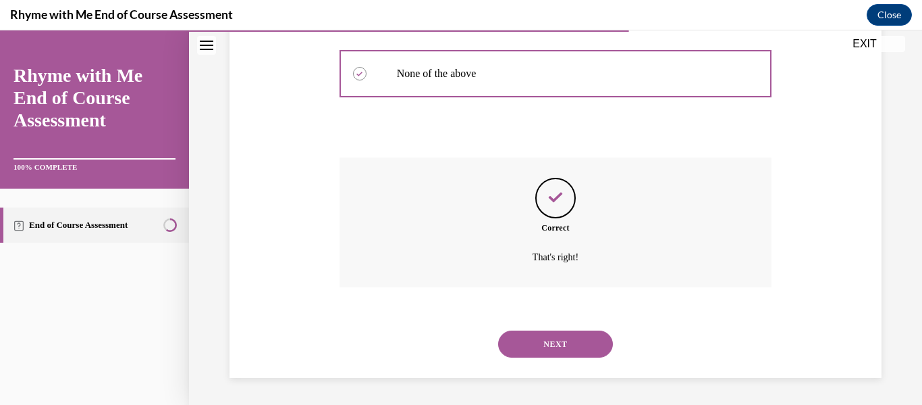
click at [549, 347] on button "NEXT" at bounding box center [555, 343] width 115 height 27
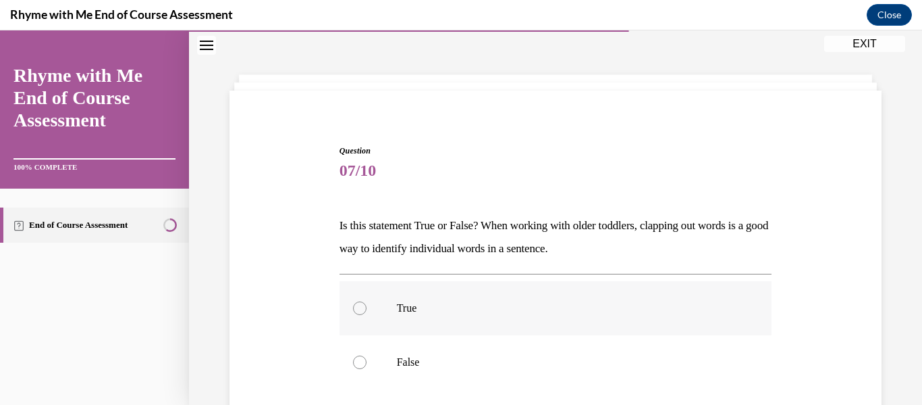
scroll to position [135, 0]
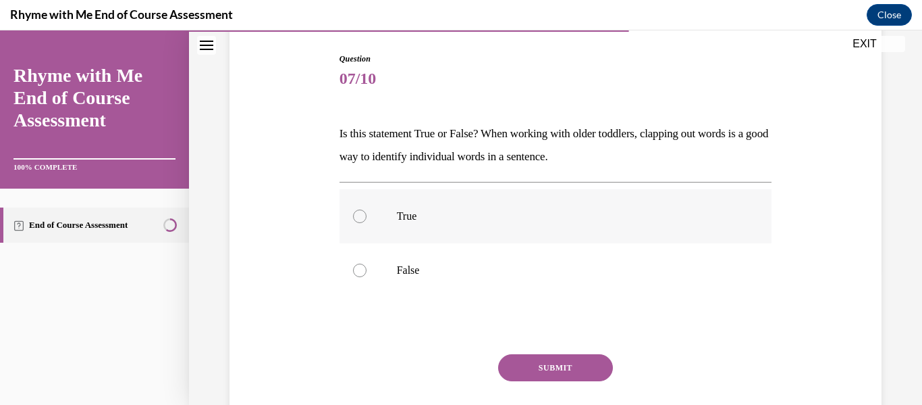
click at [501, 220] on p "True" at bounding box center [568, 216] width 342 height 14
click at [367, 220] on input "True" at bounding box center [360, 216] width 14 height 14
radio input "true"
click at [542, 369] on button "SUBMIT" at bounding box center [555, 367] width 115 height 27
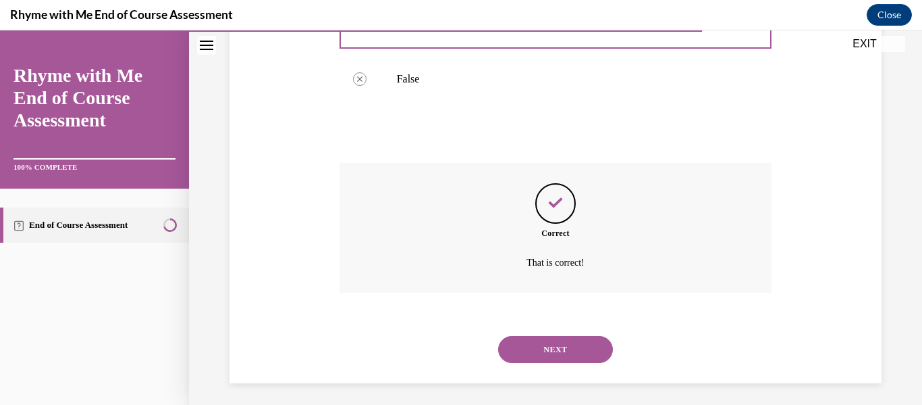
scroll to position [332, 0]
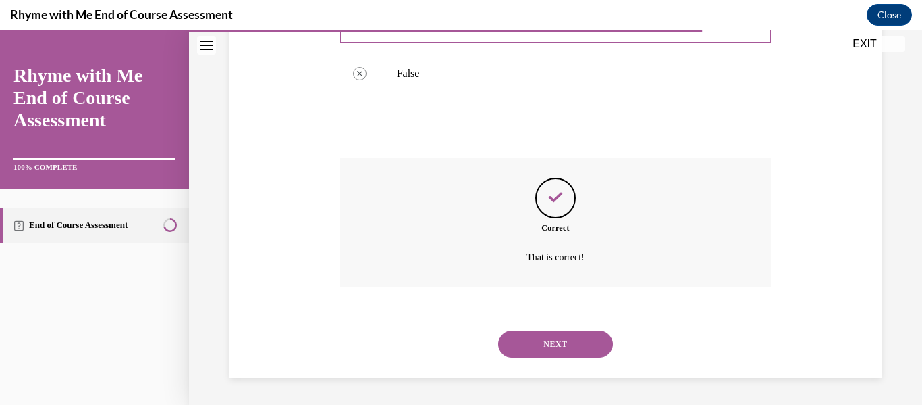
click at [571, 333] on button "NEXT" at bounding box center [555, 343] width 115 height 27
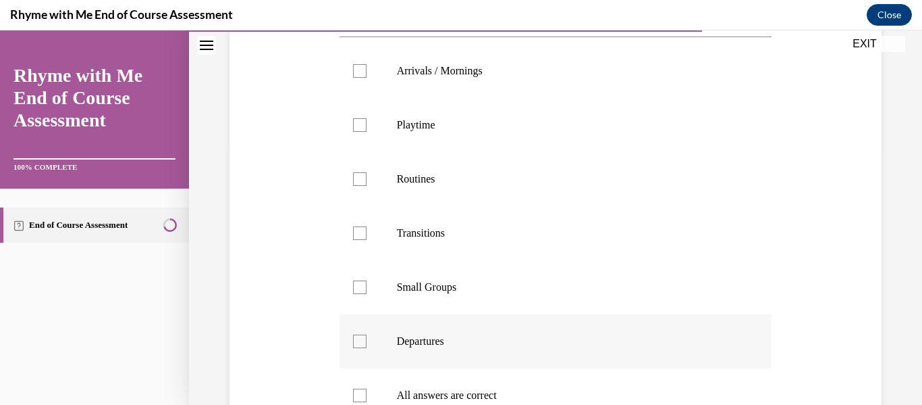
scroll to position [338, 0]
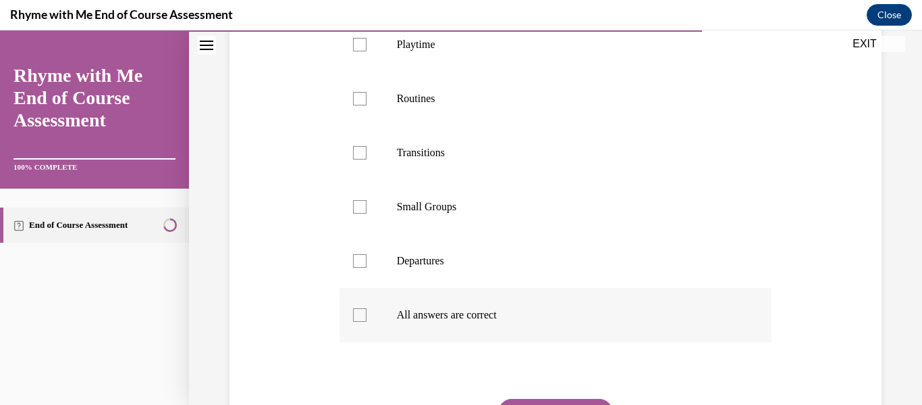
click at [437, 321] on p "All answers are correct" at bounding box center [568, 315] width 342 height 14
click at [367, 321] on input "All answers are correct" at bounding box center [360, 315] width 14 height 14
checkbox input "true"
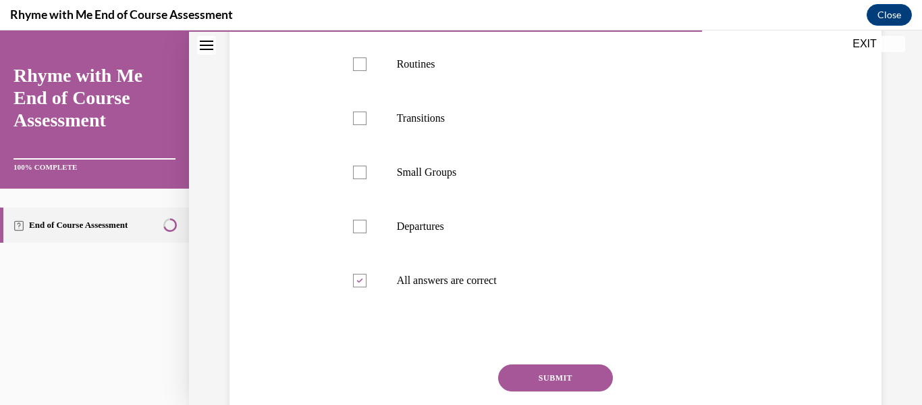
scroll to position [405, 0]
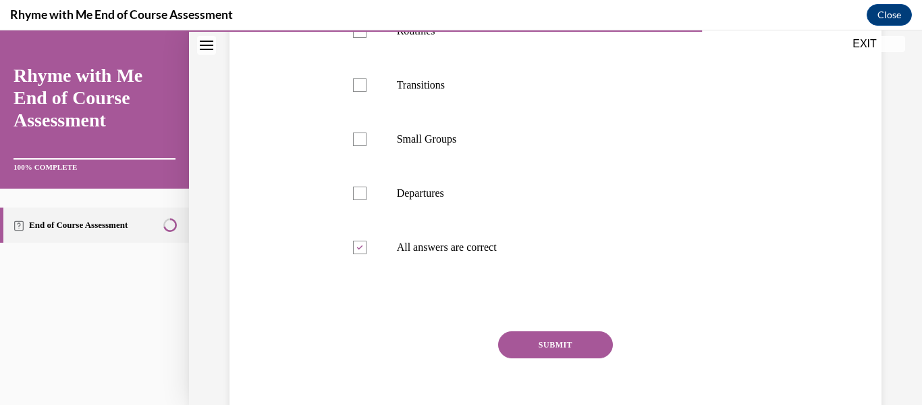
click at [529, 358] on button "SUBMIT" at bounding box center [555, 344] width 115 height 27
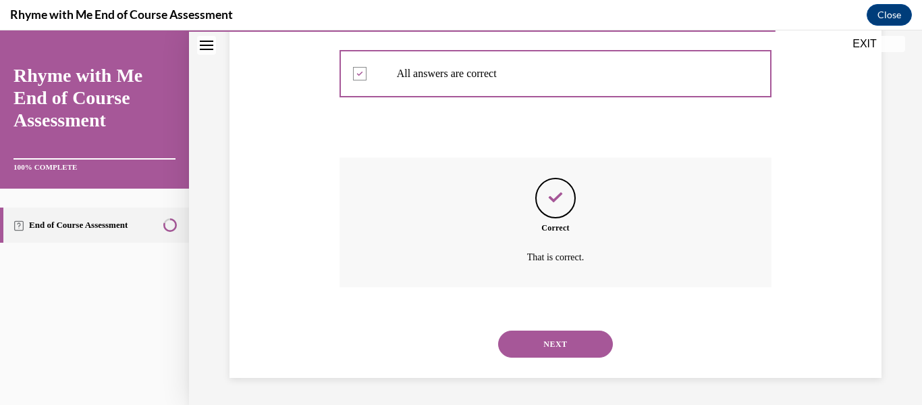
scroll to position [602, 0]
click at [527, 339] on button "NEXT" at bounding box center [555, 343] width 115 height 27
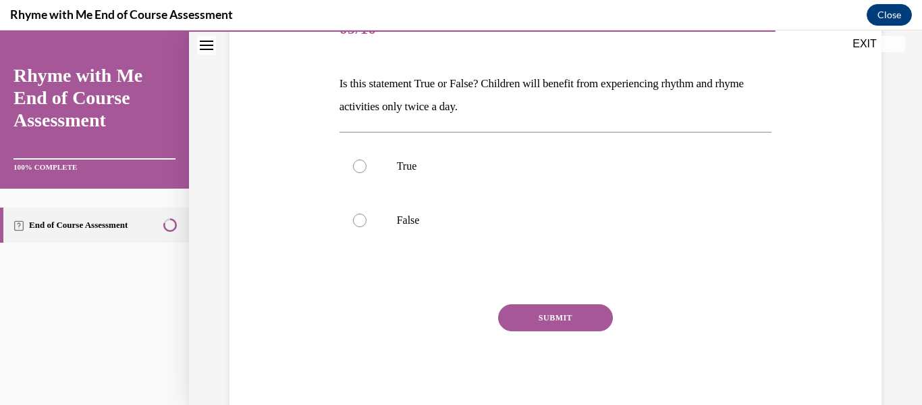
scroll to position [222, 0]
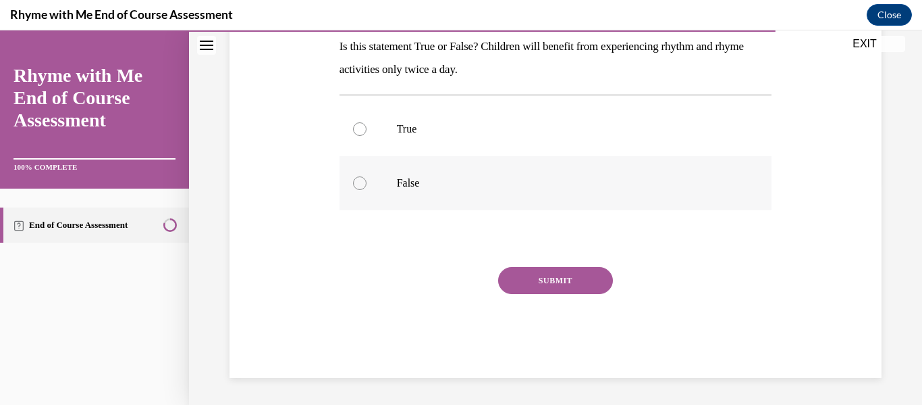
click at [396, 190] on label "False" at bounding box center [556, 183] width 433 height 54
click at [367, 190] on input "False" at bounding box center [360, 183] width 14 height 14
radio input "true"
click at [513, 276] on button "SUBMIT" at bounding box center [555, 280] width 115 height 27
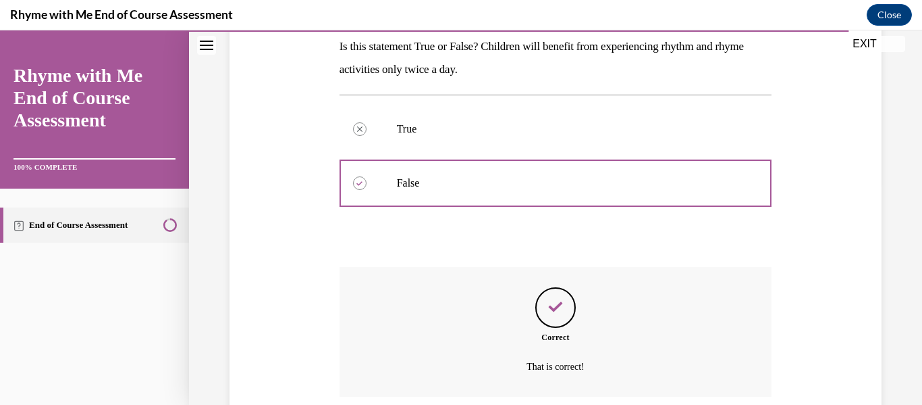
scroll to position [332, 0]
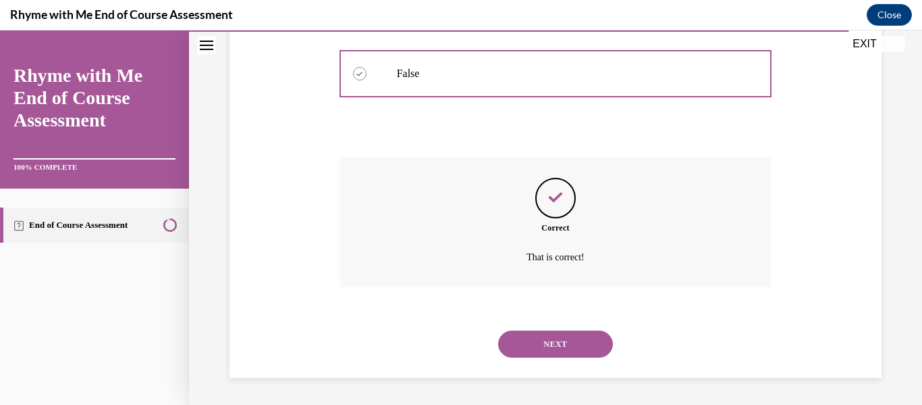
click at [566, 346] on button "NEXT" at bounding box center [555, 343] width 115 height 27
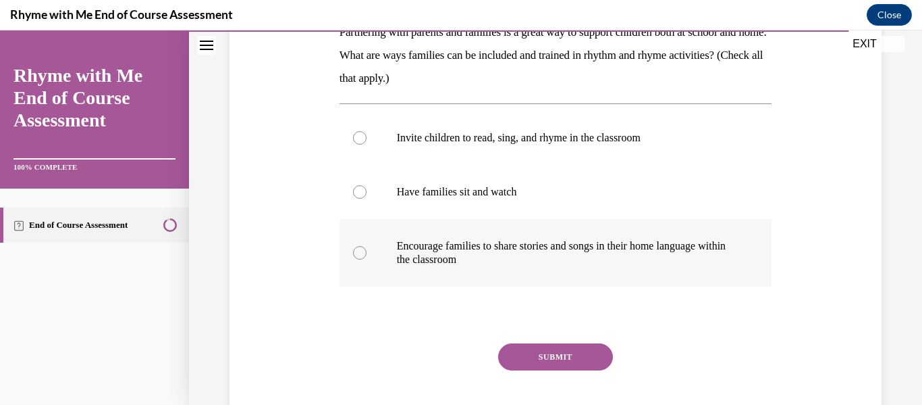
scroll to position [236, 0]
click at [355, 252] on div at bounding box center [360, 253] width 14 height 14
click at [355, 252] on input "Encourage families to share stories and songs in their home language within the…" at bounding box center [360, 253] width 14 height 14
radio input "true"
click at [542, 350] on button "SUBMIT" at bounding box center [555, 356] width 115 height 27
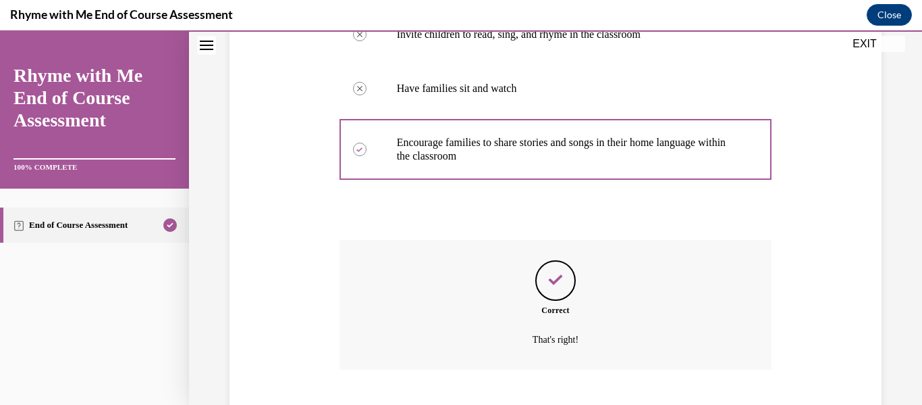
scroll to position [422, 0]
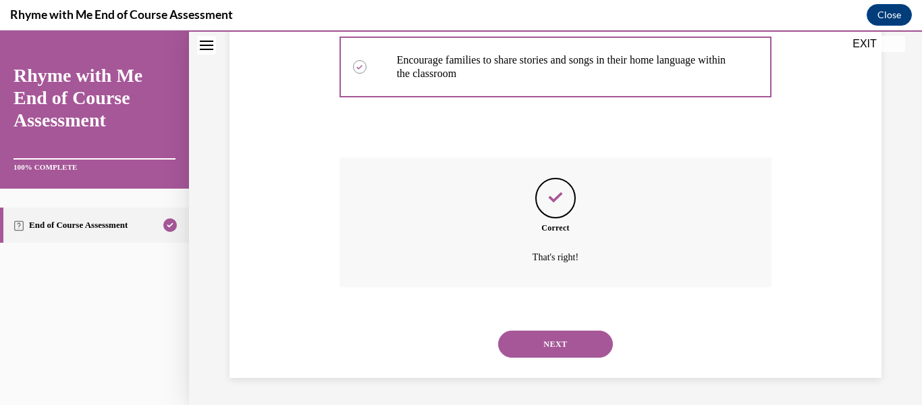
click at [563, 347] on button "NEXT" at bounding box center [555, 343] width 115 height 27
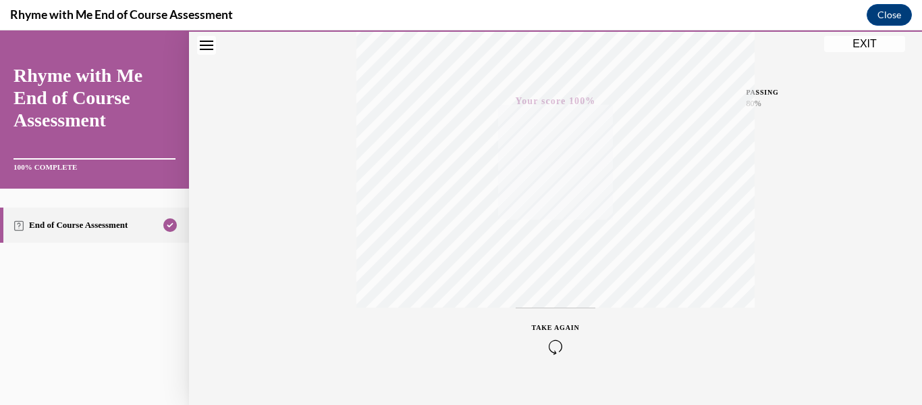
scroll to position [318, 0]
click at [865, 43] on button "EXIT" at bounding box center [865, 44] width 81 height 16
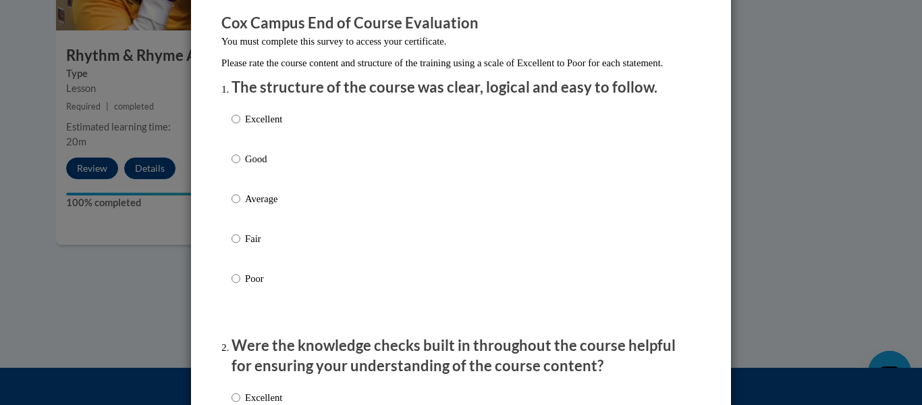
scroll to position [135, 0]
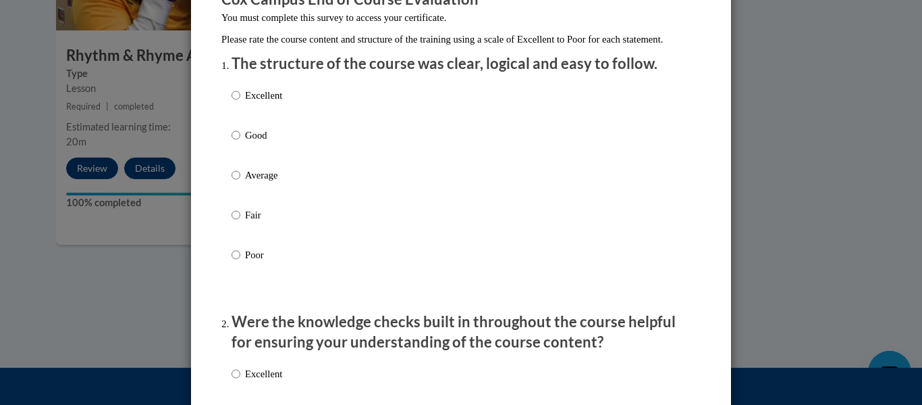
click at [249, 142] on p "Good" at bounding box center [263, 135] width 37 height 15
click at [240, 142] on input "Good" at bounding box center [236, 135] width 9 height 15
radio input "true"
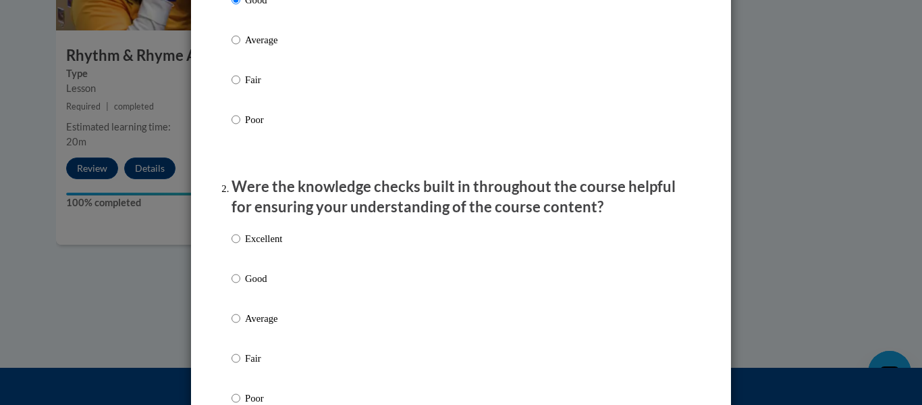
drag, startPoint x: 253, startPoint y: 291, endPoint x: 313, endPoint y: 274, distance: 61.8
click at [254, 286] on p "Good" at bounding box center [263, 278] width 37 height 15
click at [240, 286] on input "Good" at bounding box center [236, 278] width 9 height 15
radio input "true"
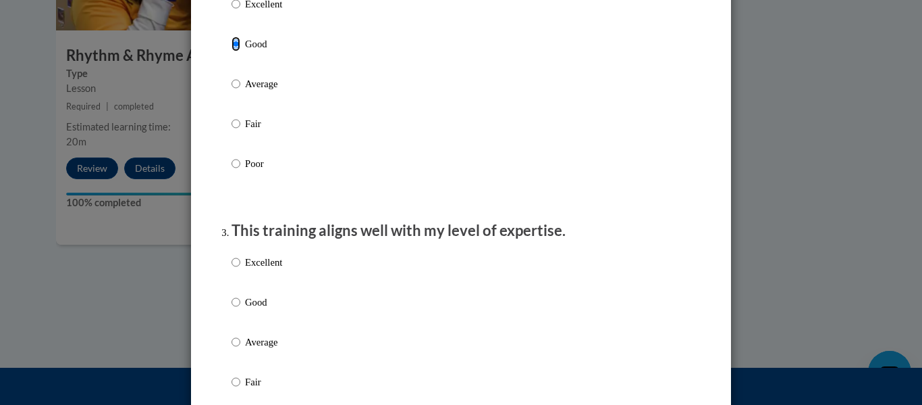
scroll to position [608, 0]
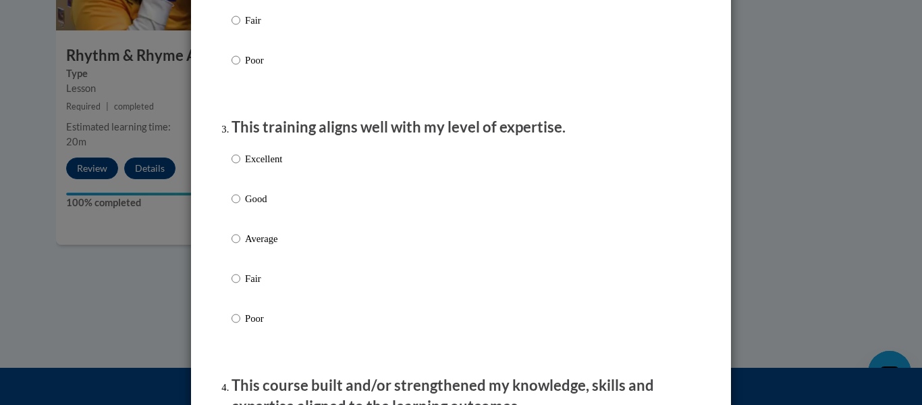
click at [245, 206] on p "Good" at bounding box center [263, 198] width 37 height 15
click at [240, 206] on input "Good" at bounding box center [236, 198] width 9 height 15
radio input "true"
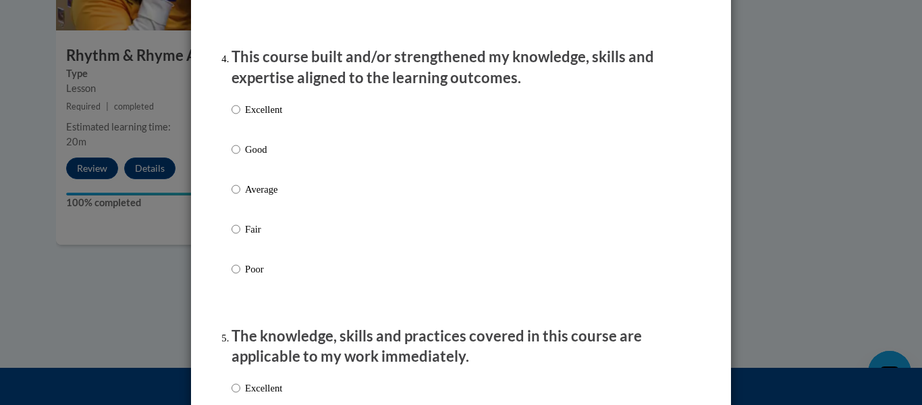
scroll to position [945, 0]
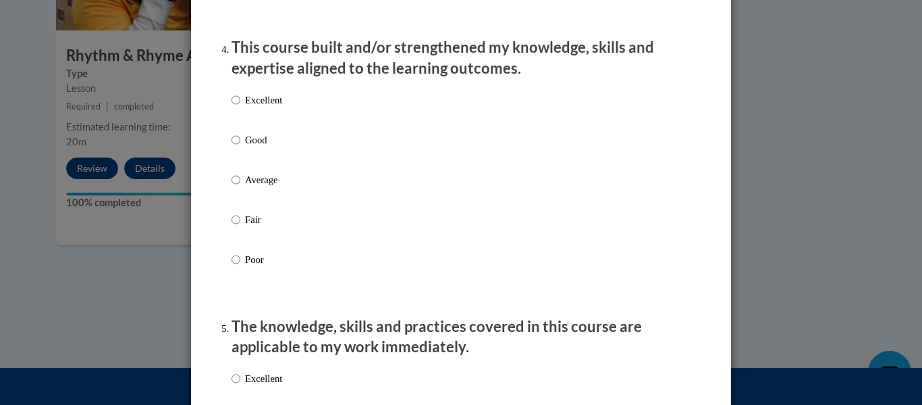
click at [252, 147] on p "Good" at bounding box center [263, 139] width 37 height 15
click at [240, 147] on input "Good" at bounding box center [236, 139] width 9 height 15
radio input "true"
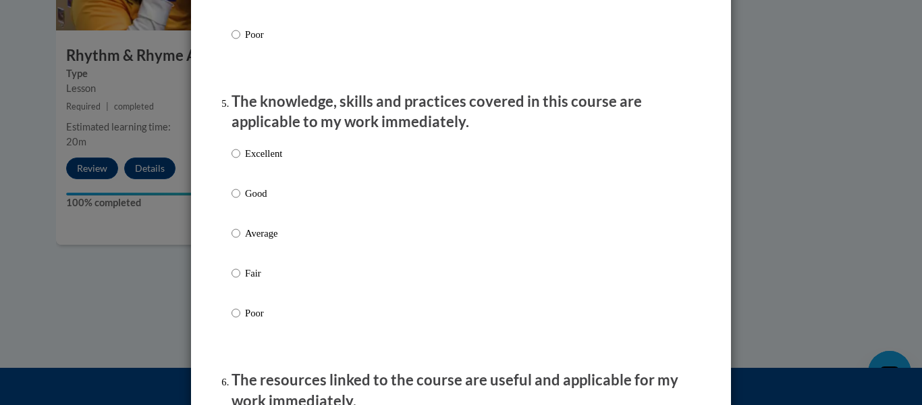
scroll to position [1216, 0]
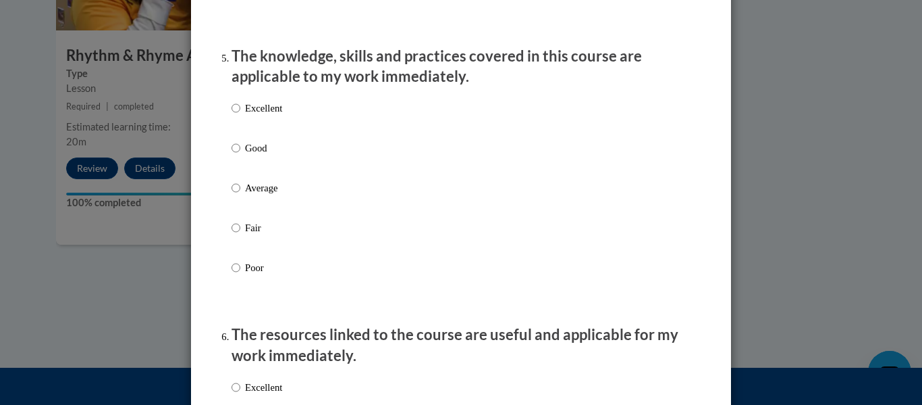
click at [253, 155] on p "Good" at bounding box center [263, 147] width 37 height 15
click at [240, 155] on input "Good" at bounding box center [236, 147] width 9 height 15
radio input "true"
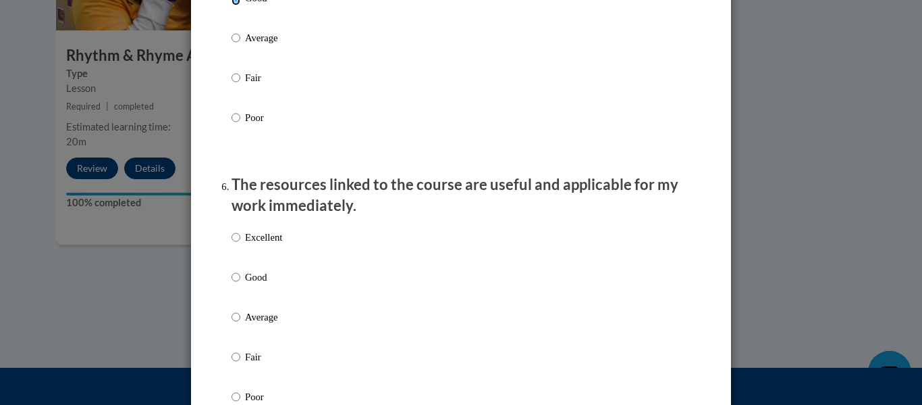
scroll to position [1418, 0]
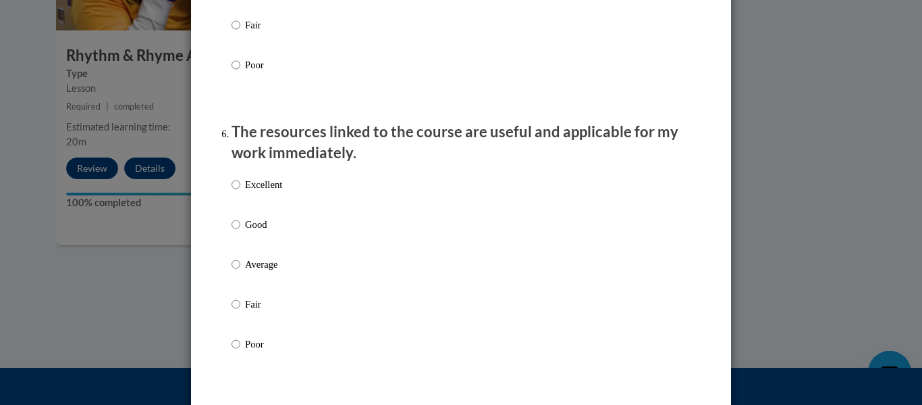
click at [250, 232] on p "Good" at bounding box center [263, 224] width 37 height 15
click at [240, 232] on input "Good" at bounding box center [236, 224] width 9 height 15
radio input "true"
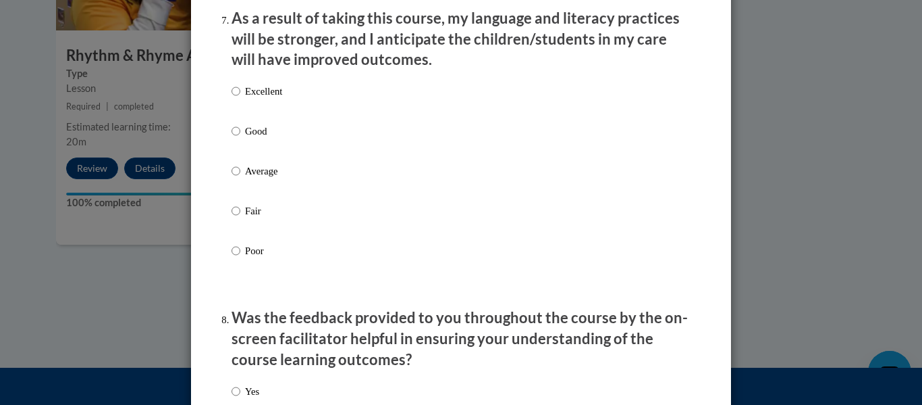
scroll to position [1823, 0]
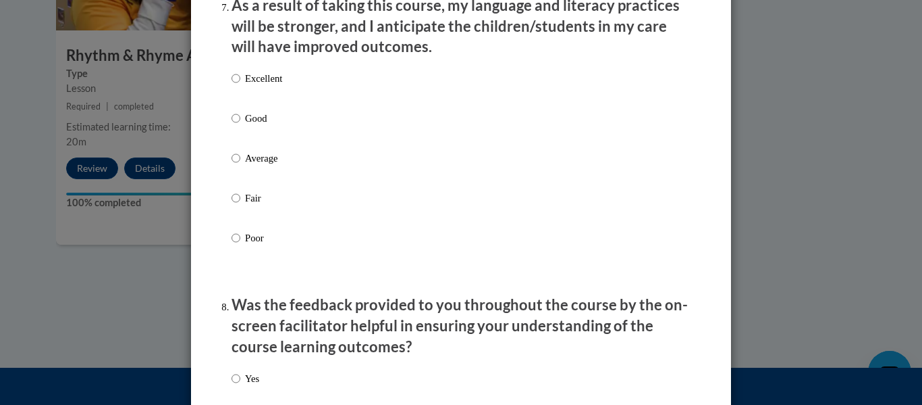
click at [251, 126] on p "Good" at bounding box center [263, 118] width 37 height 15
click at [240, 126] on input "Good" at bounding box center [236, 118] width 9 height 15
radio input "true"
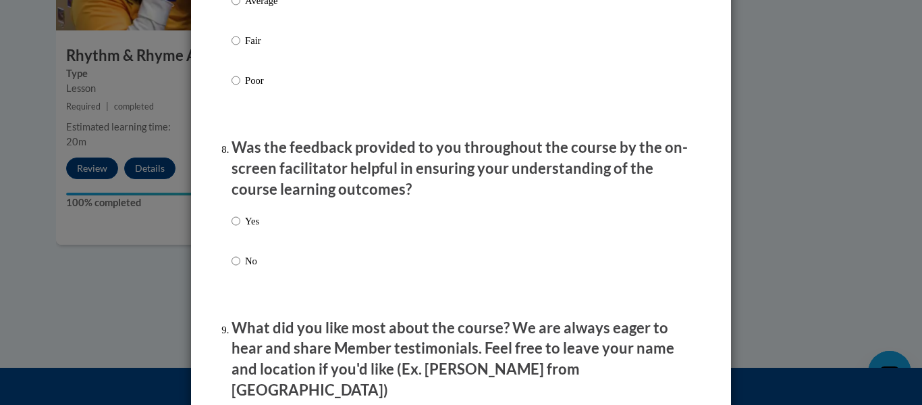
scroll to position [2026, 0]
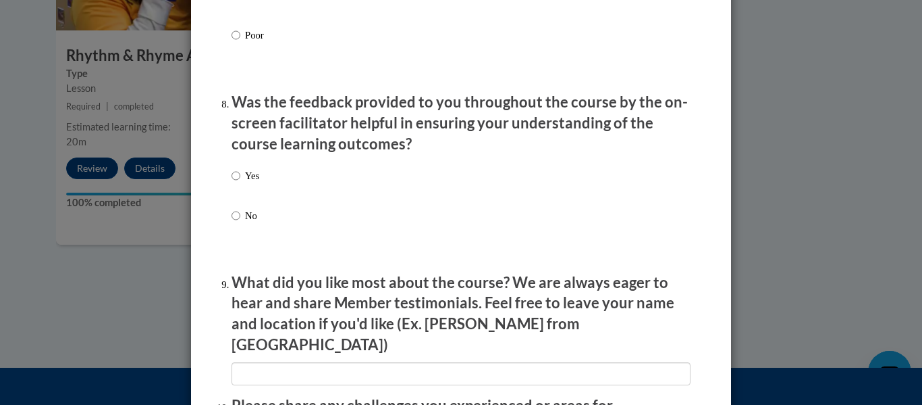
click at [245, 183] on p "Yes" at bounding box center [252, 175] width 14 height 15
click at [240, 183] on input "Yes" at bounding box center [236, 175] width 9 height 15
radio input "true"
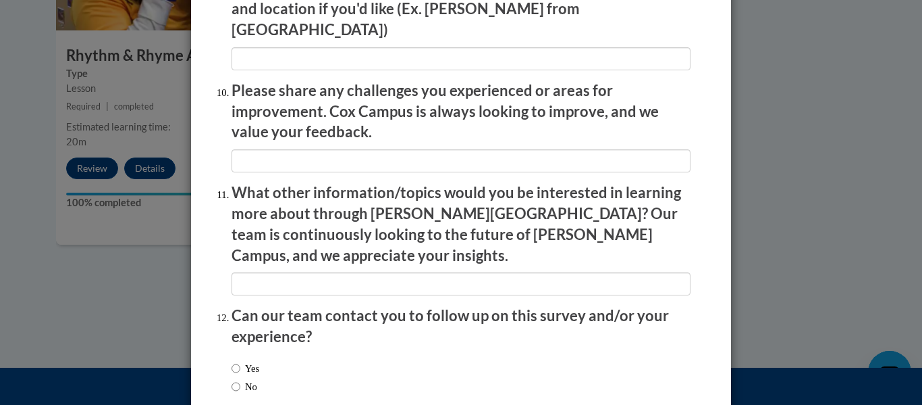
scroll to position [2401, 0]
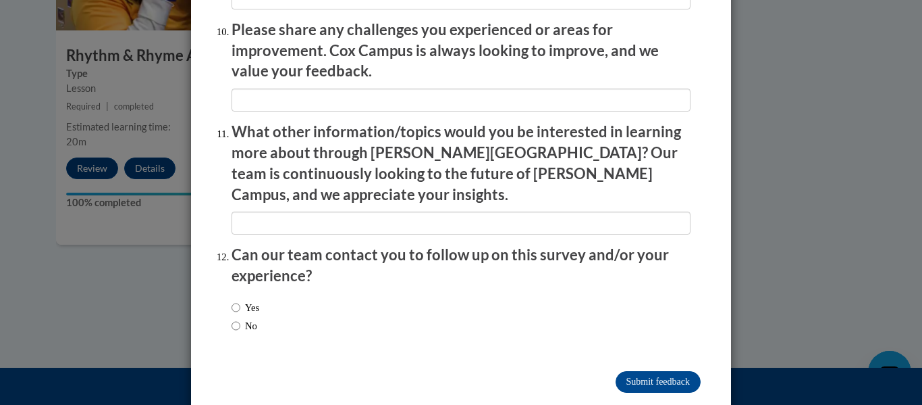
click at [242, 293] on div "Yes No" at bounding box center [246, 316] width 28 height 47
click at [243, 300] on label "Yes" at bounding box center [246, 307] width 28 height 15
click at [240, 300] on input "Yes" at bounding box center [236, 307] width 9 height 15
radio input "true"
click at [633, 371] on input "Submit feedback" at bounding box center [658, 382] width 85 height 22
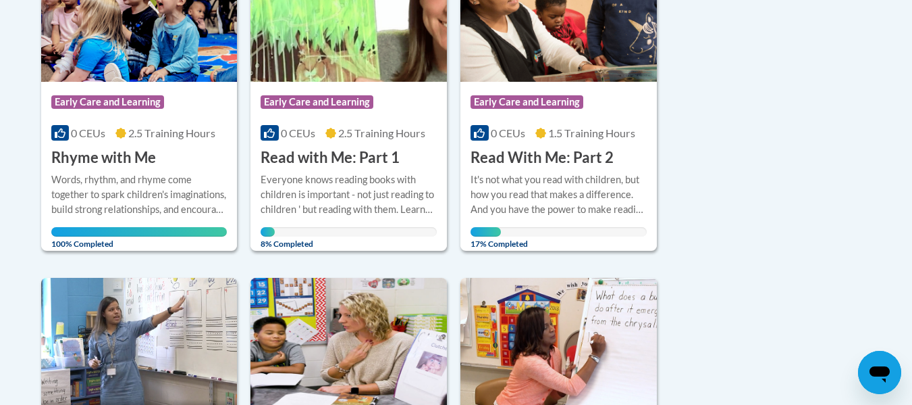
scroll to position [344, 0]
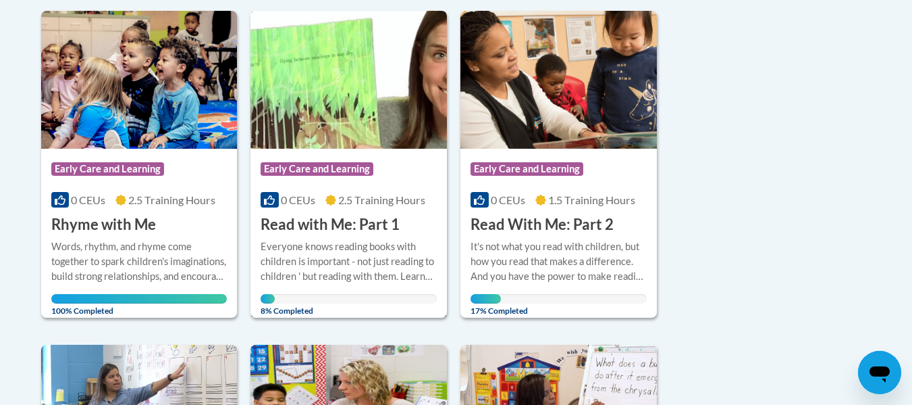
click at [335, 246] on div "Everyone knows reading books with children is important - not just reading to c…" at bounding box center [349, 261] width 176 height 45
